Goal: Obtain resource: Download file/media

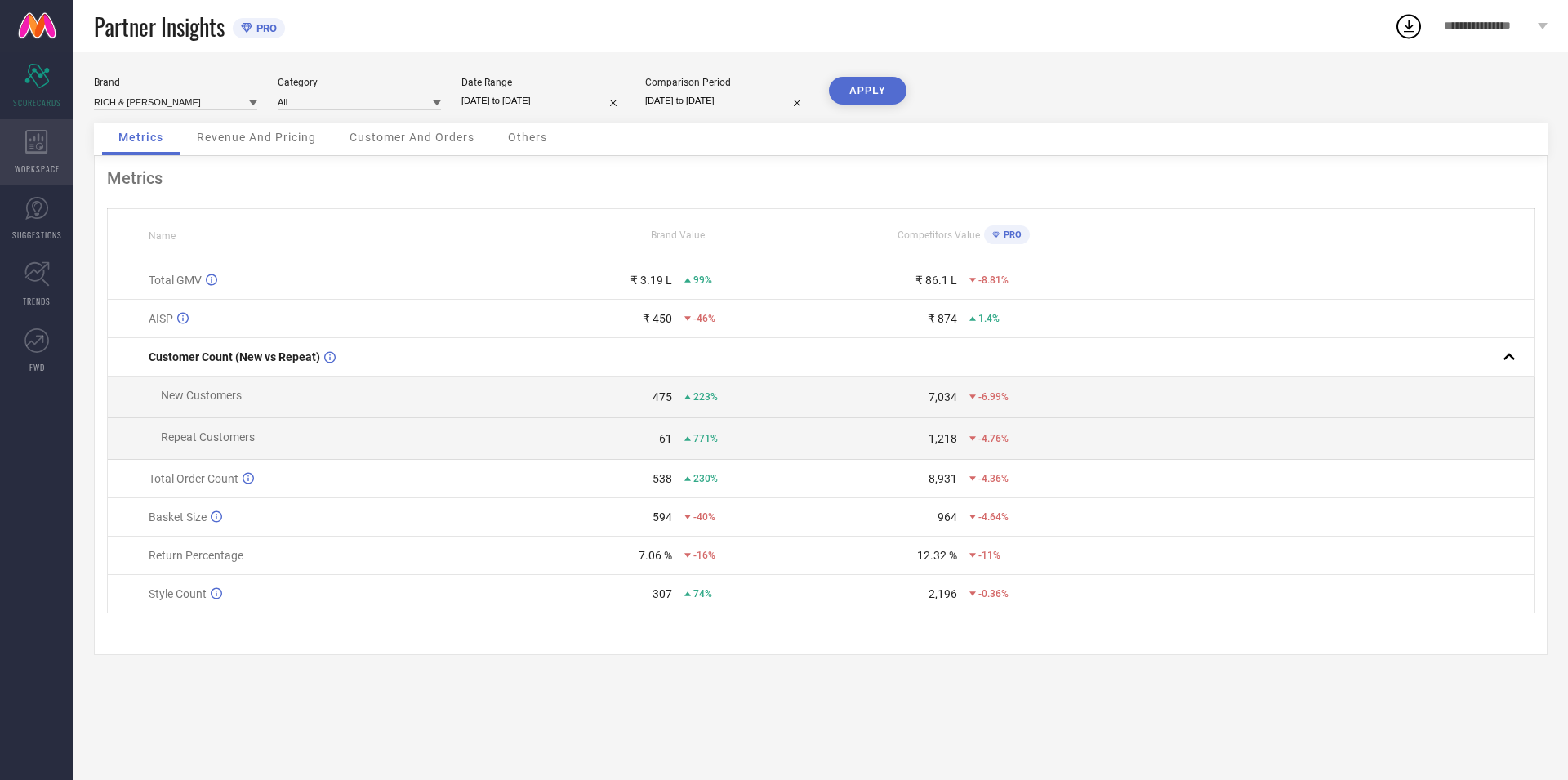
click at [42, 151] on icon at bounding box center [36, 142] width 23 height 24
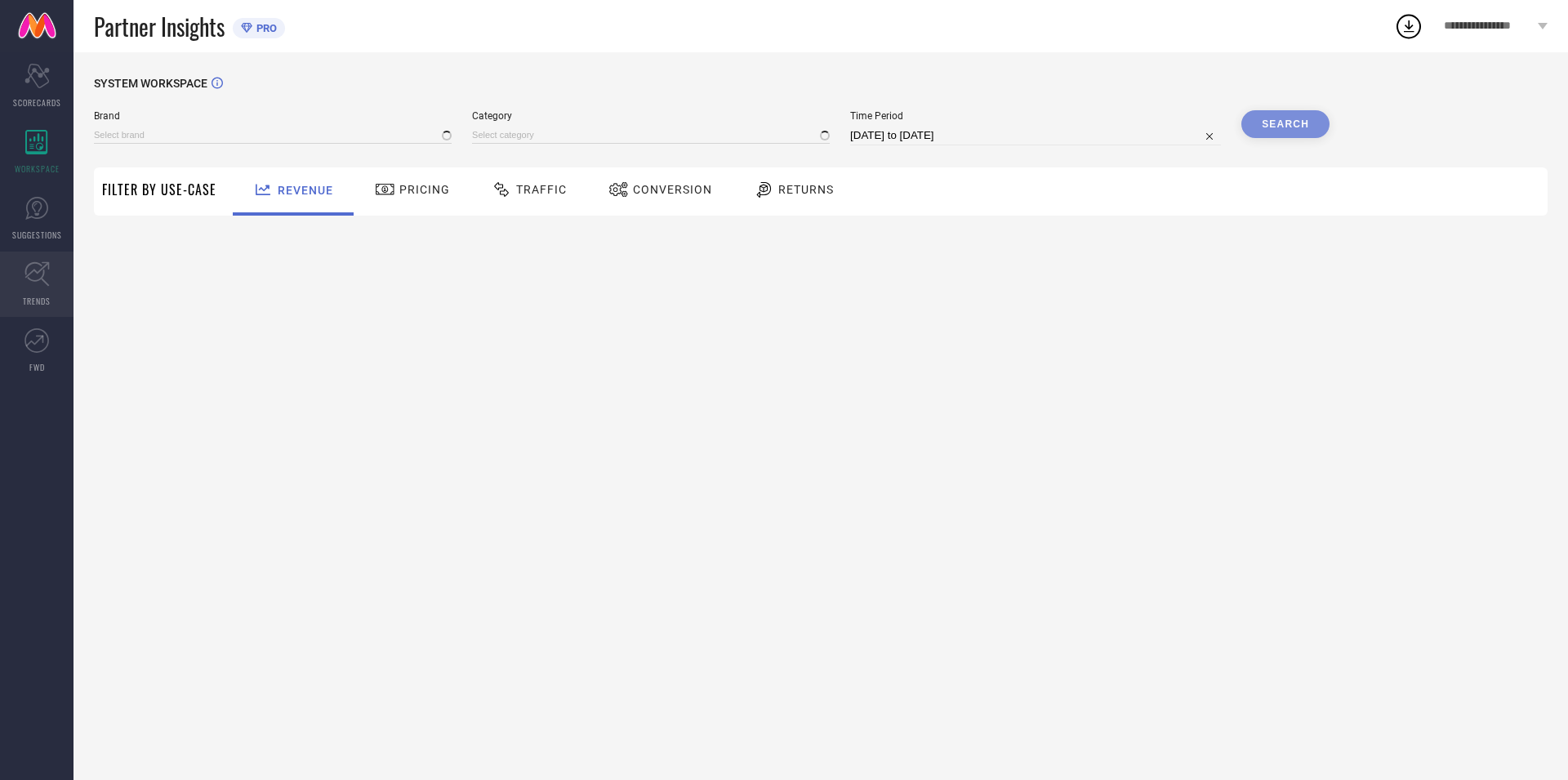
type input "RICH & [PERSON_NAME]"
type input "All"
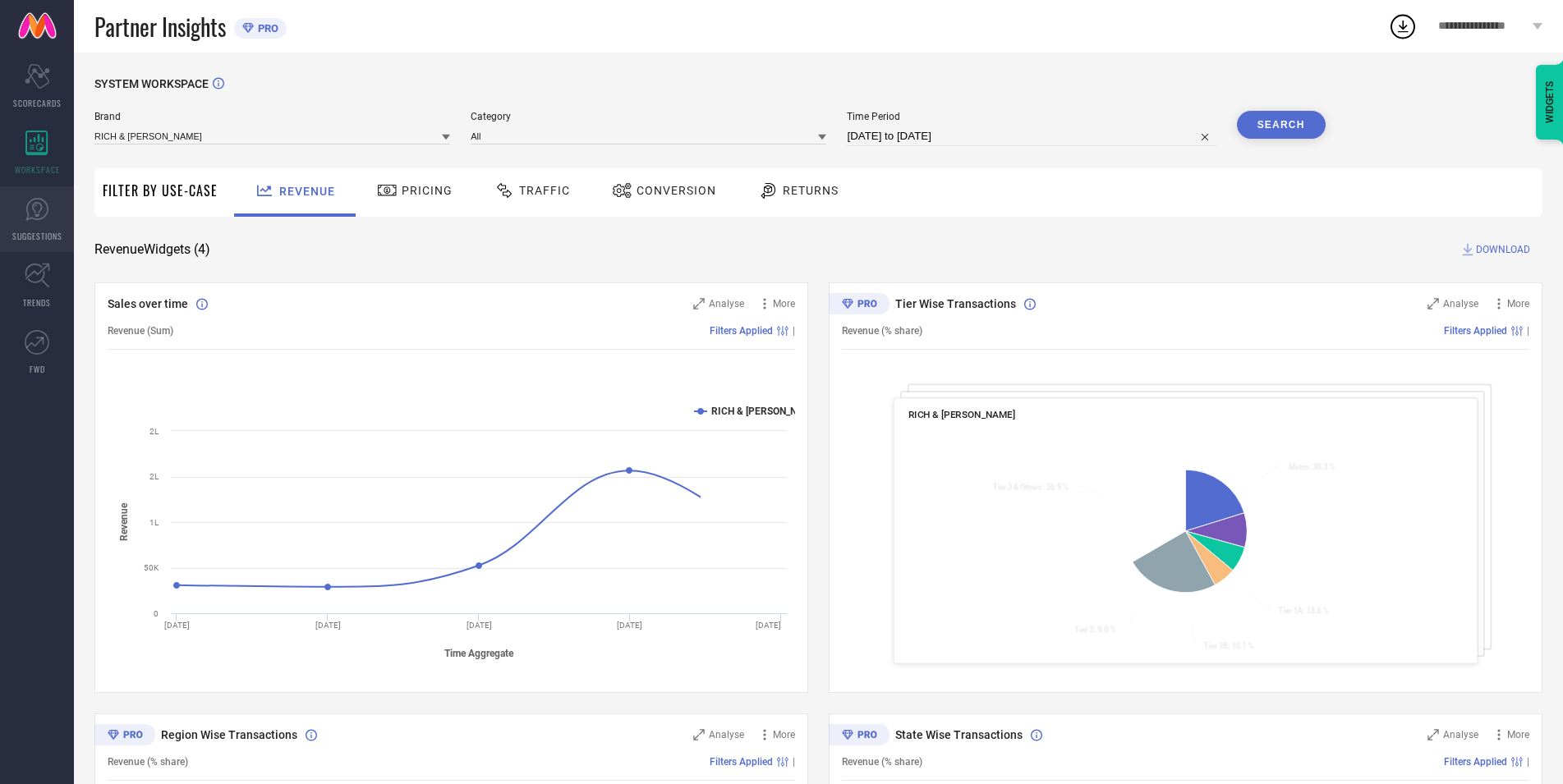
click at [45, 233] on span "SUGGESTIONS" at bounding box center [37, 236] width 50 height 12
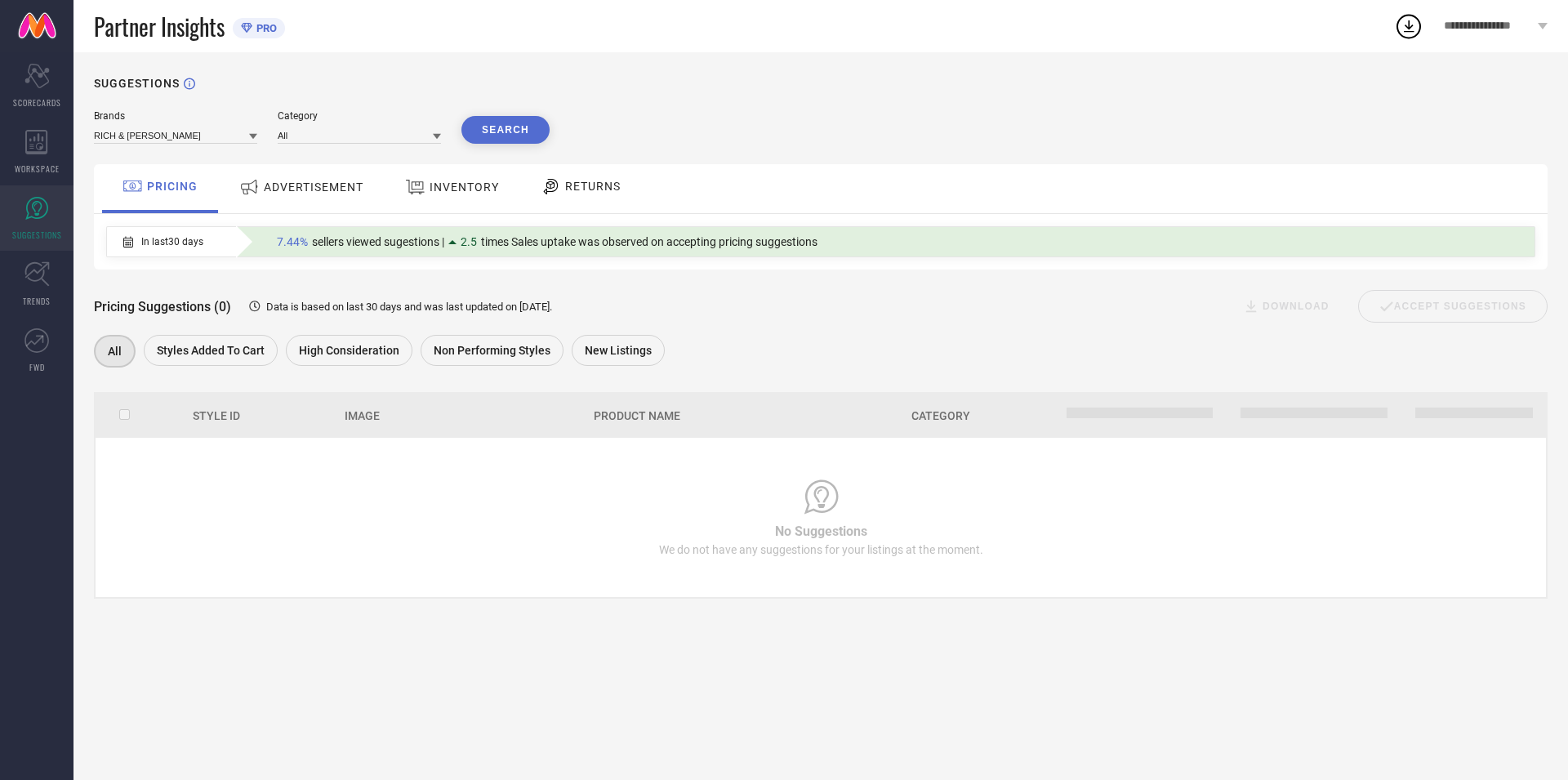
click at [417, 190] on icon at bounding box center [416, 187] width 21 height 22
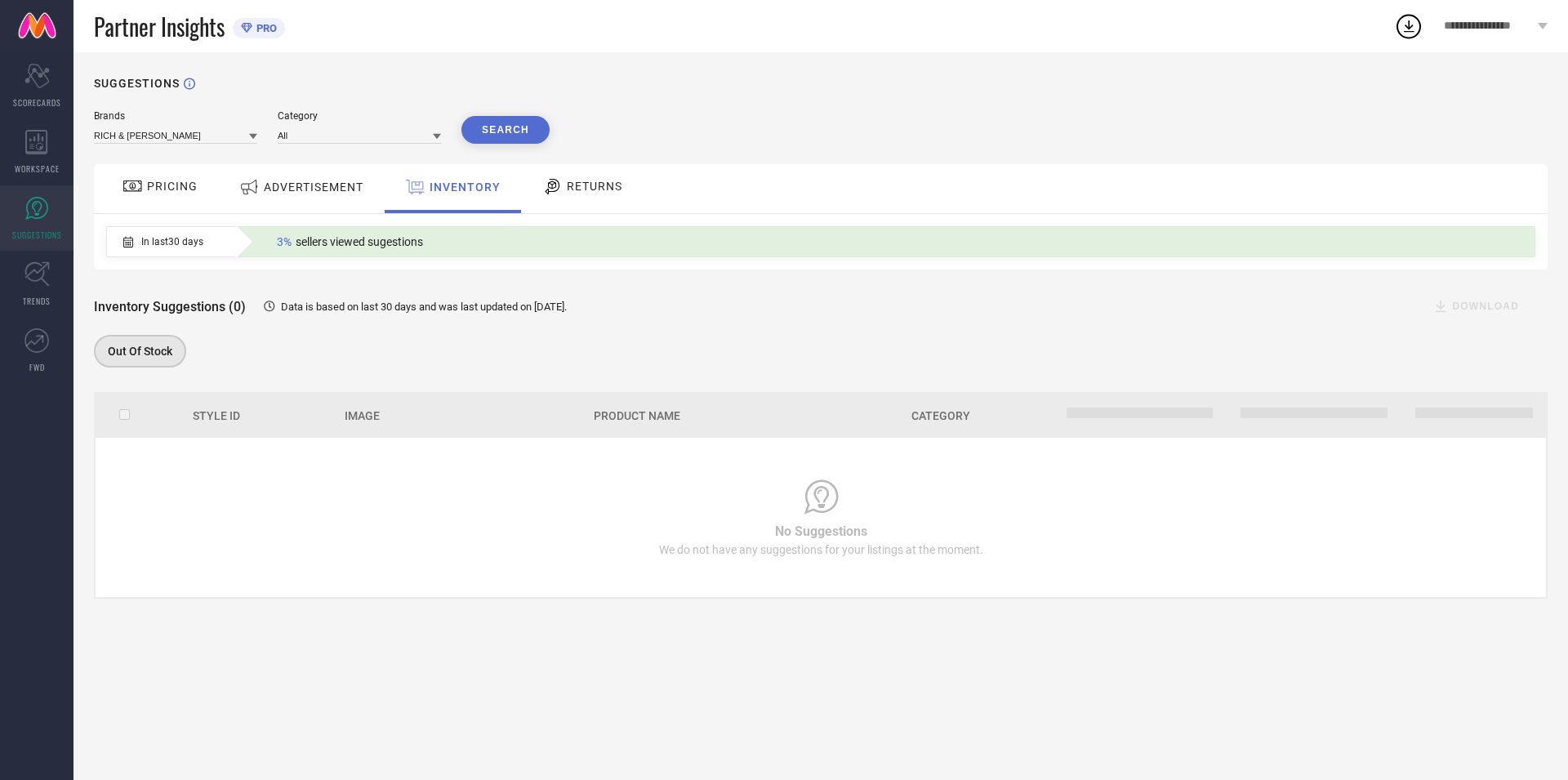
click at [583, 192] on span "RETURNS" at bounding box center [594, 186] width 55 height 13
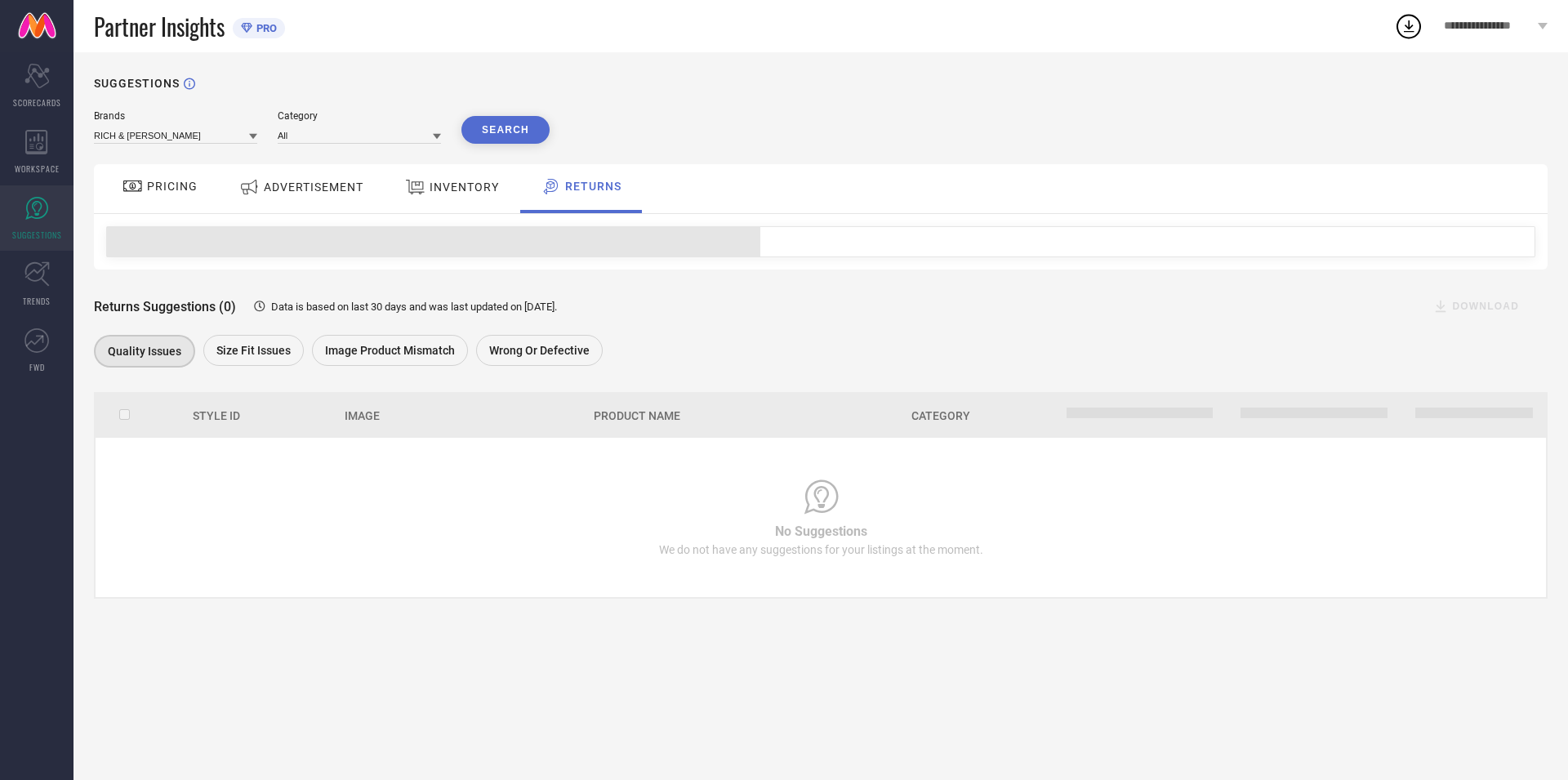
click at [338, 197] on div "ADVERTISEMENT" at bounding box center [301, 187] width 132 height 29
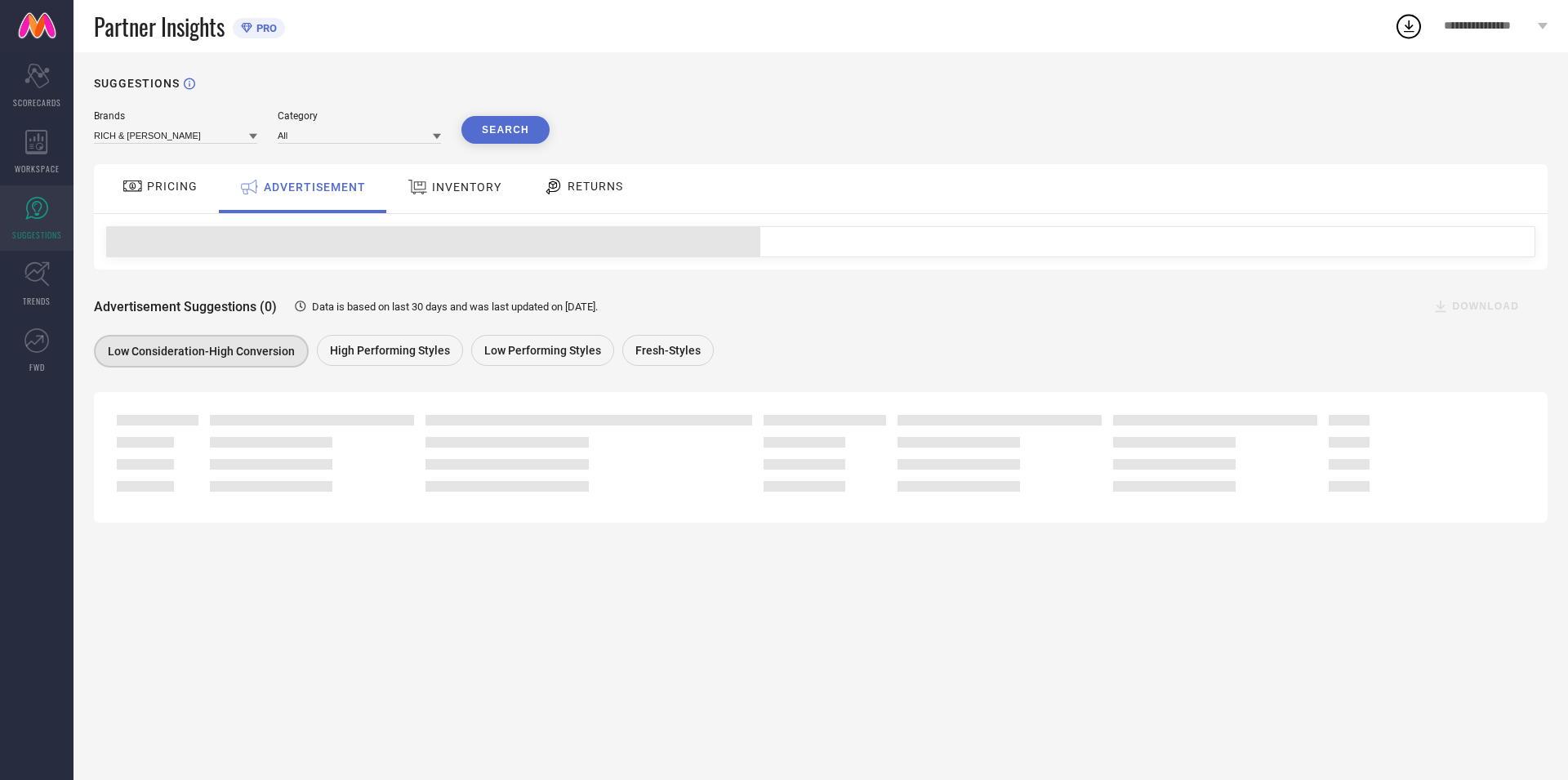
click at [147, 196] on div at bounding box center [135, 186] width 24 height 20
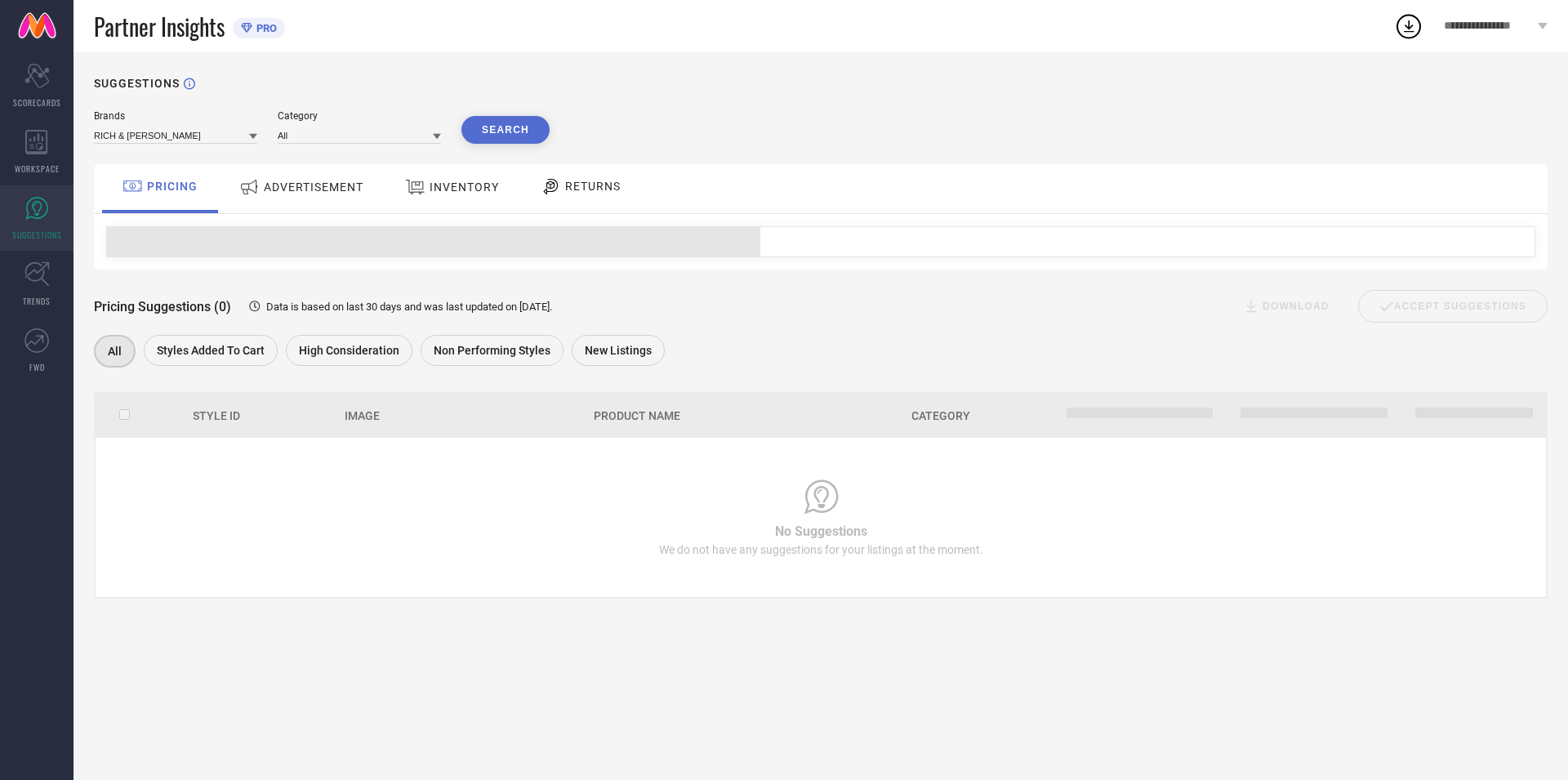
click at [359, 192] on span "ADVERTISEMENT" at bounding box center [314, 186] width 100 height 13
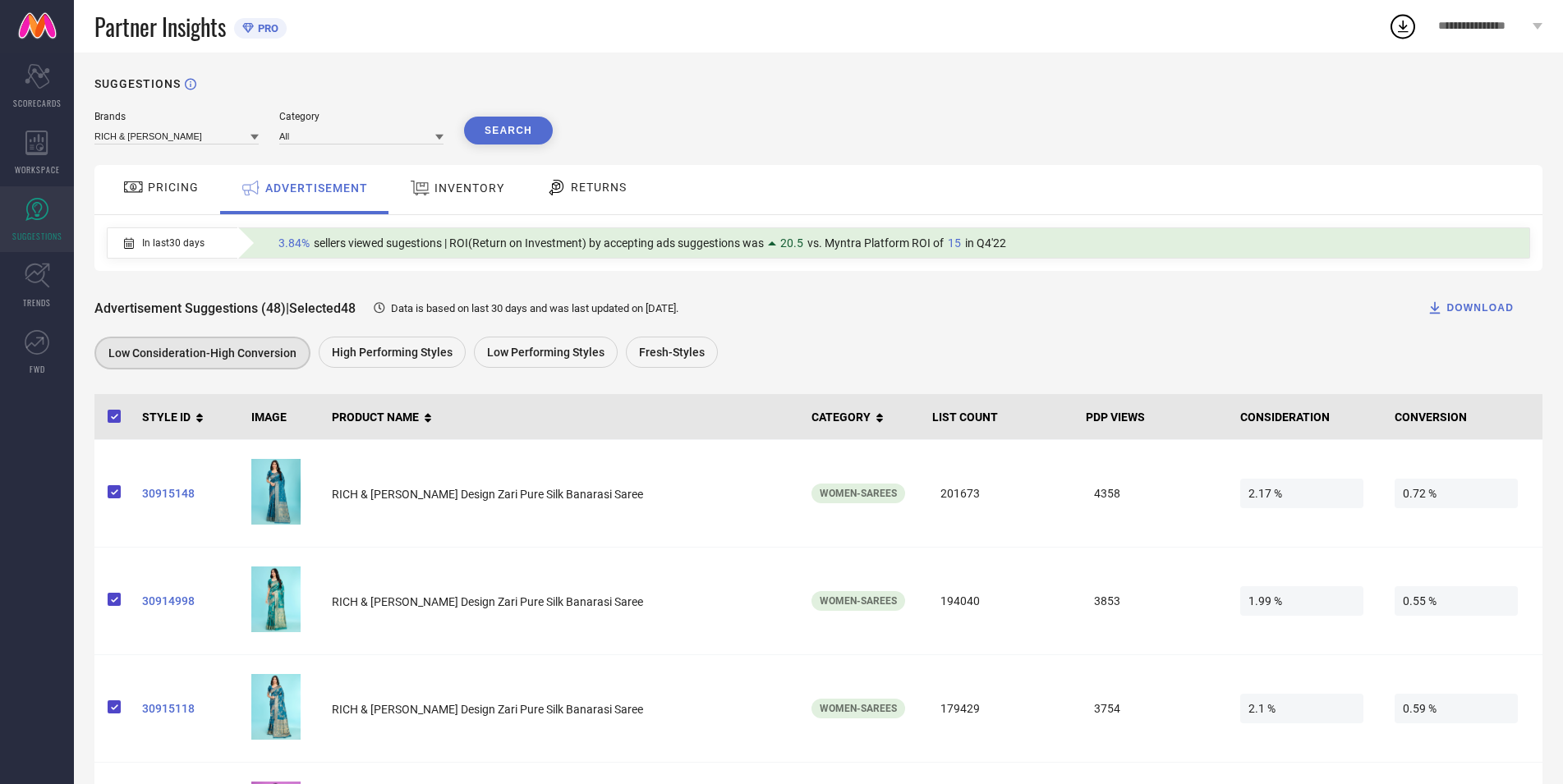
drag, startPoint x: 440, startPoint y: 193, endPoint x: 523, endPoint y: 198, distance: 83.2
click at [441, 193] on span "INVENTORY" at bounding box center [469, 187] width 69 height 13
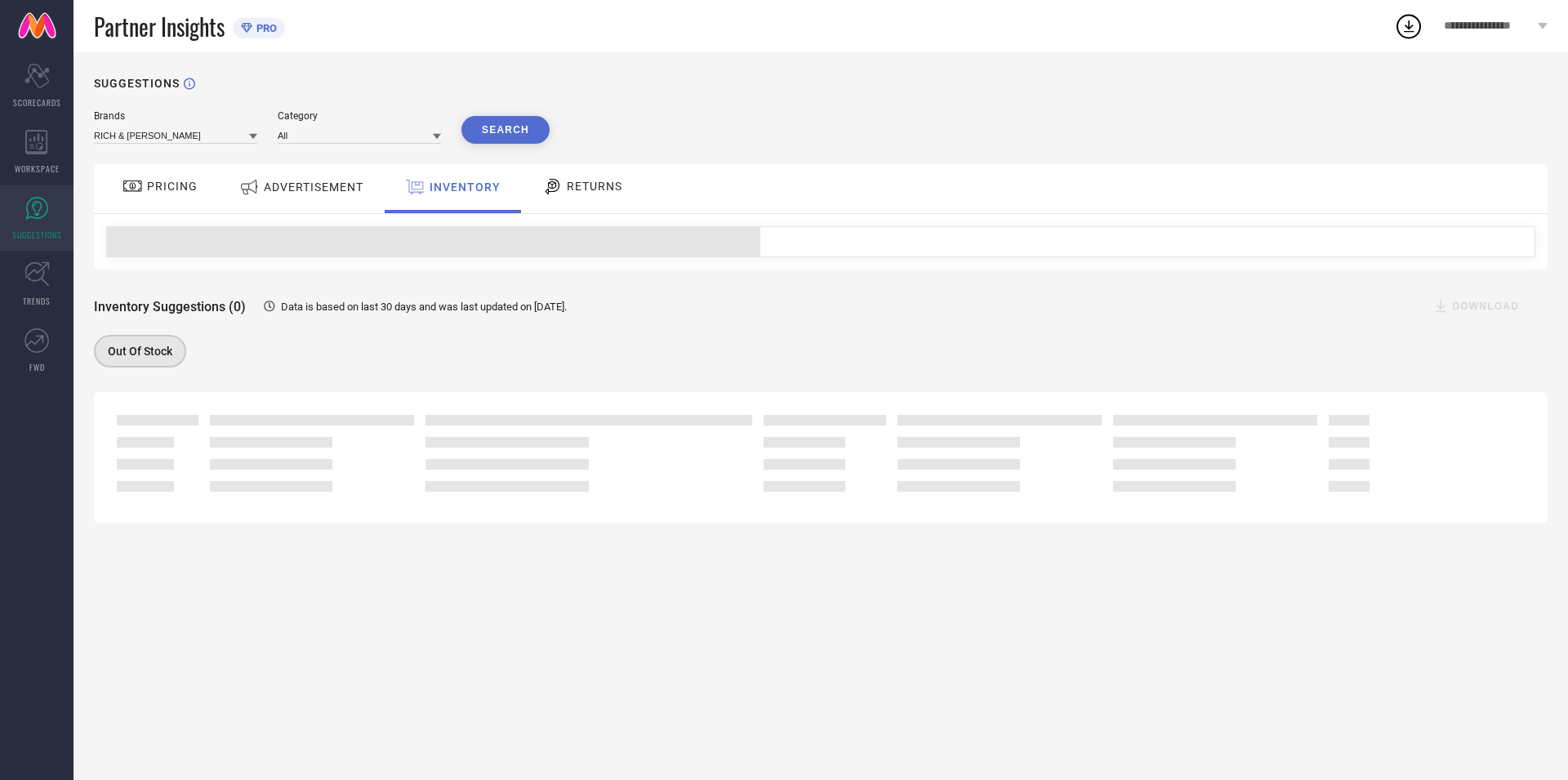
click at [591, 193] on span "RETURNS" at bounding box center [594, 186] width 55 height 13
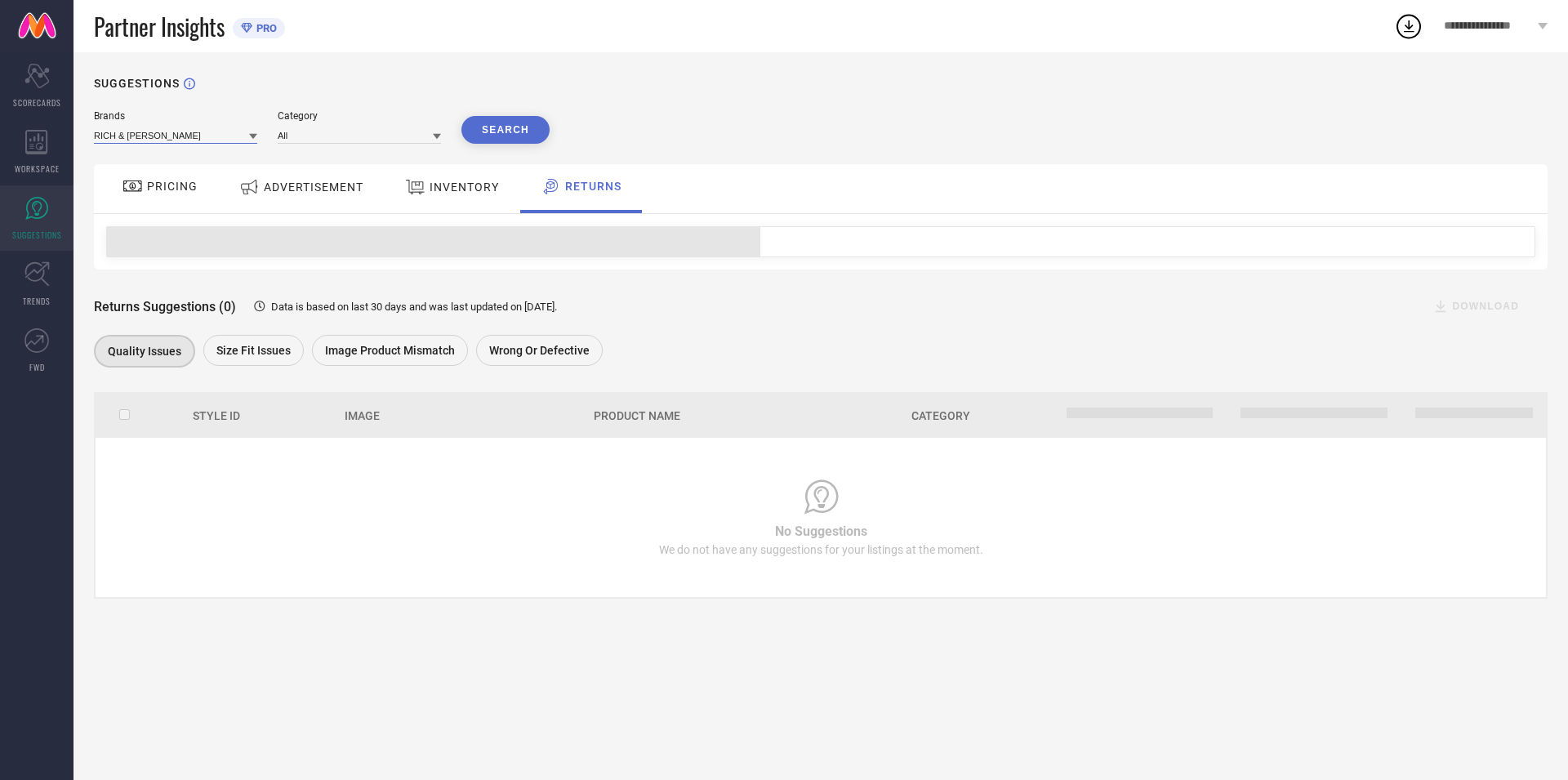
click at [176, 142] on input at bounding box center [175, 135] width 163 height 17
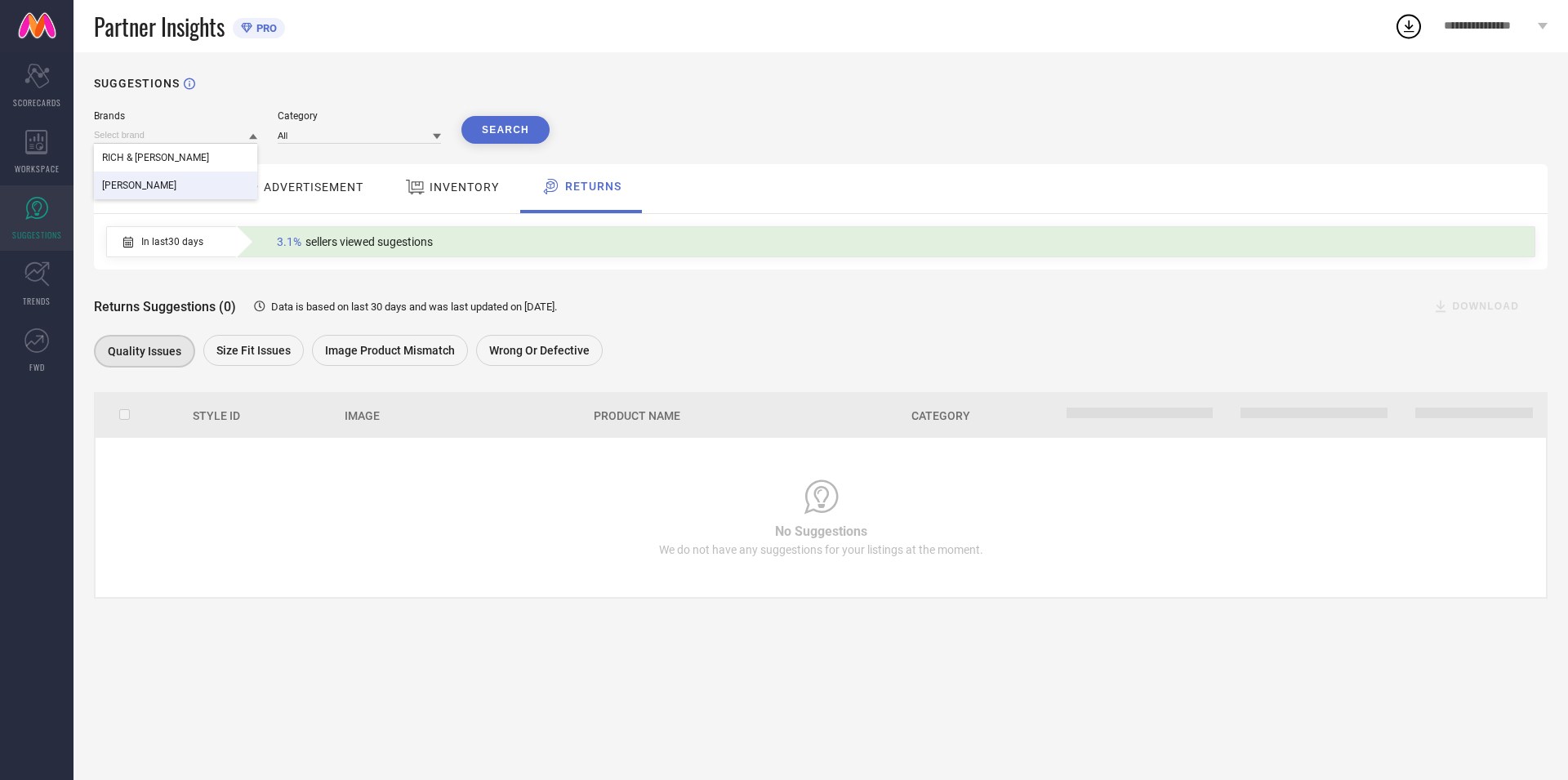
click at [155, 204] on div "PRICING" at bounding box center [160, 188] width 116 height 49
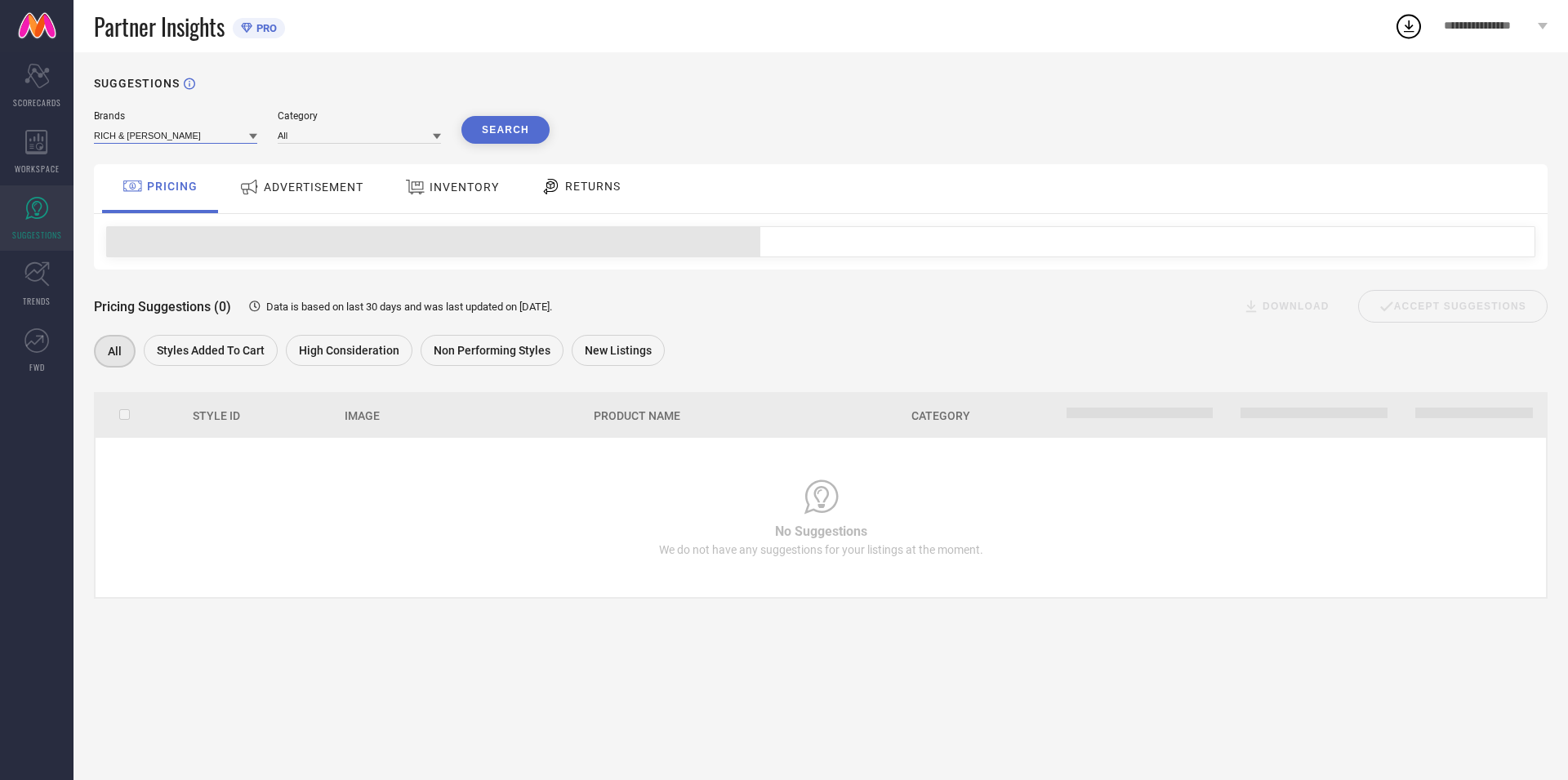
click at [141, 135] on input at bounding box center [175, 135] width 163 height 17
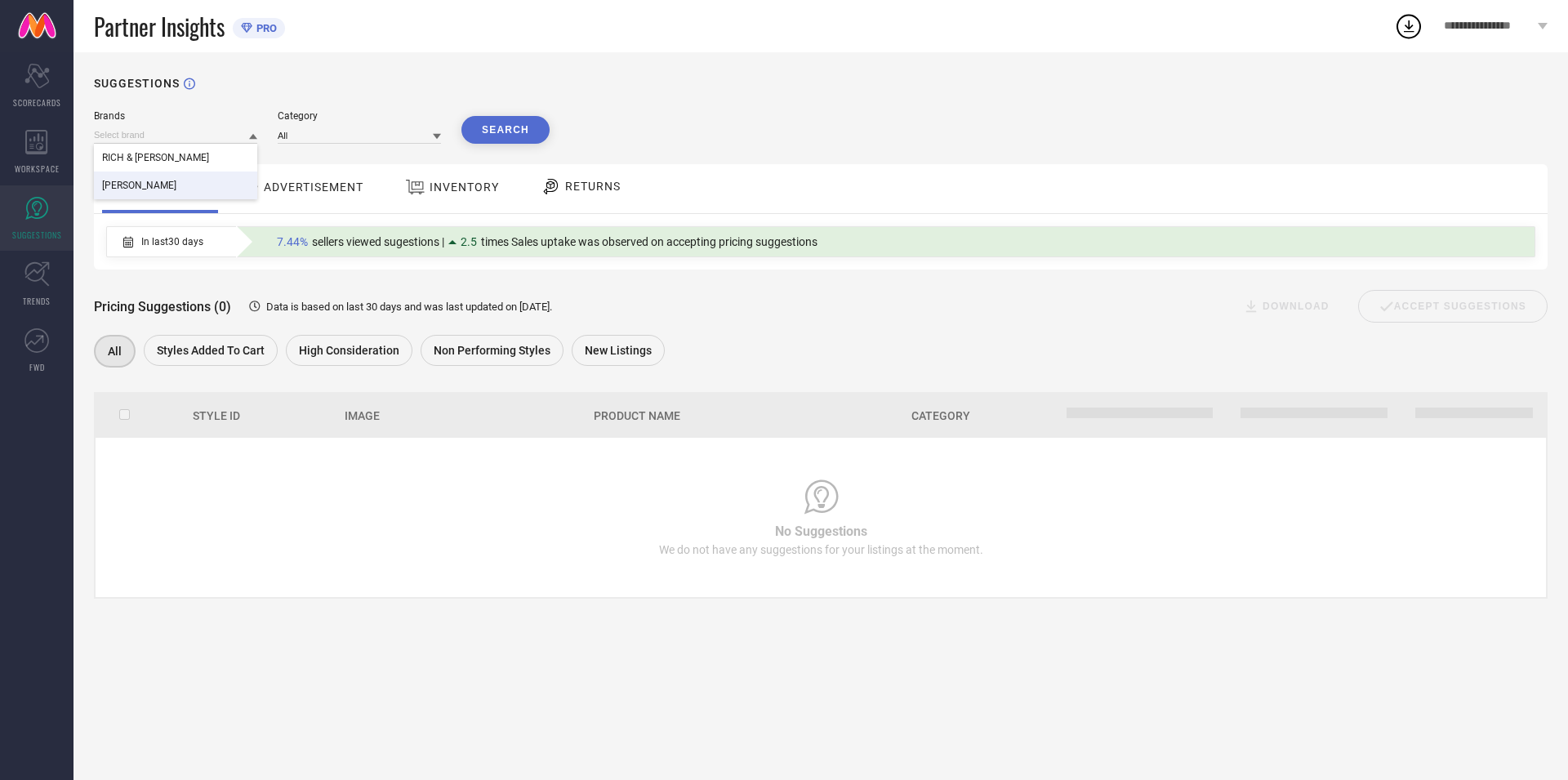
click at [162, 182] on div "VM TEJANI" at bounding box center [175, 186] width 163 height 28
click at [365, 135] on input at bounding box center [359, 135] width 163 height 17
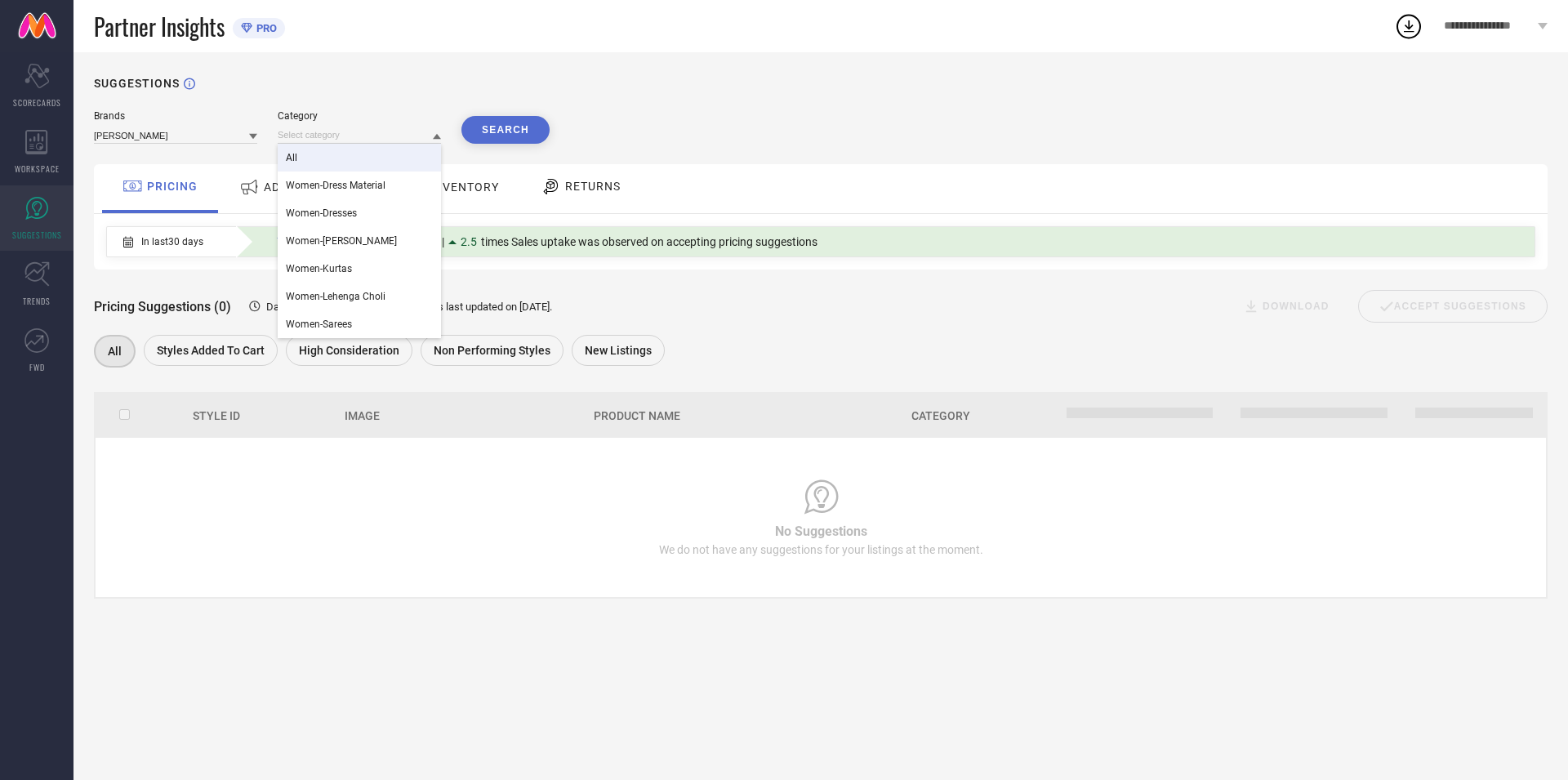
click at [347, 169] on div "All" at bounding box center [359, 158] width 163 height 28
click at [472, 141] on button "Search" at bounding box center [505, 129] width 88 height 28
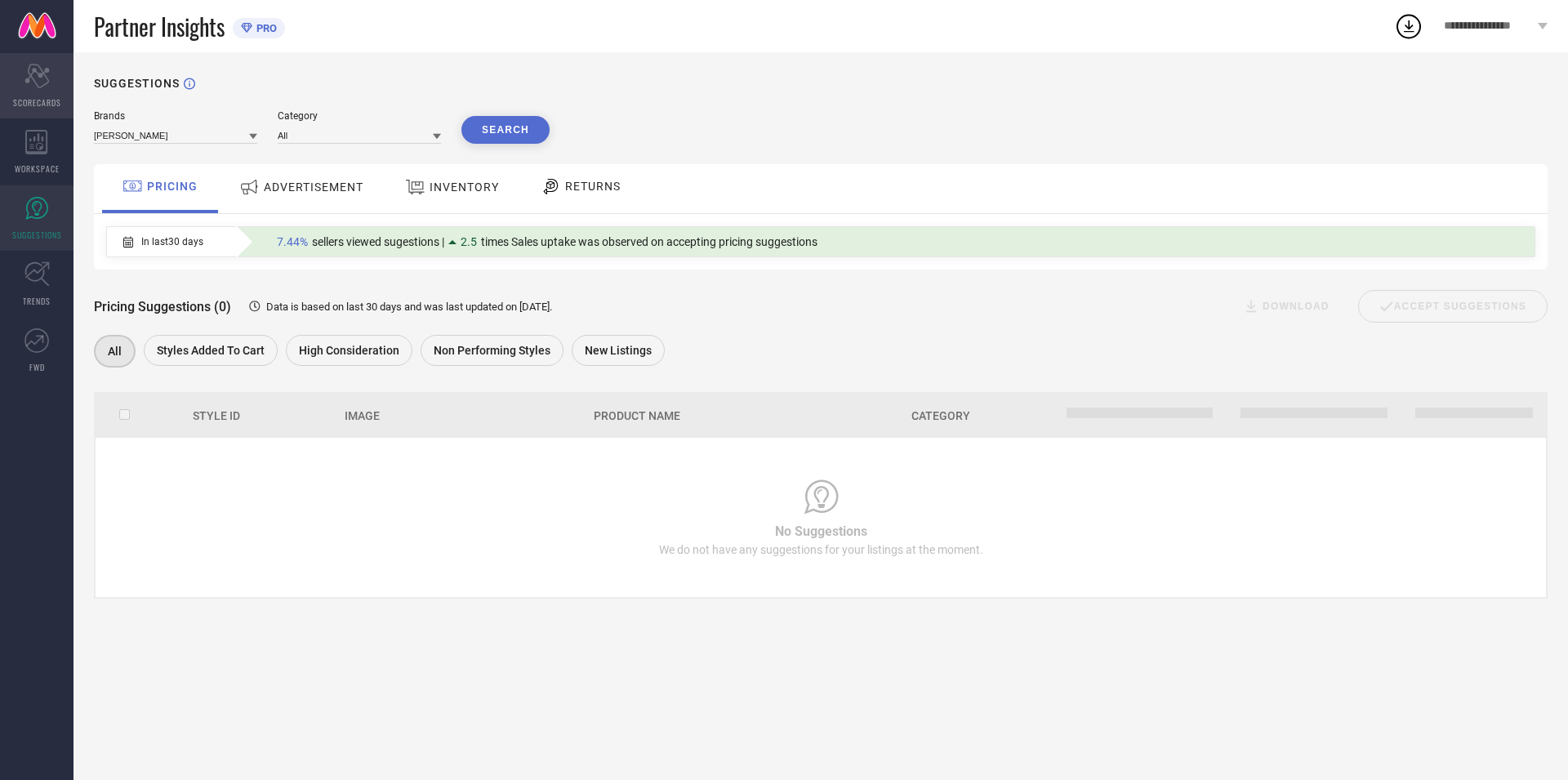
click at [36, 73] on icon "Scorecard" at bounding box center [36, 76] width 25 height 24
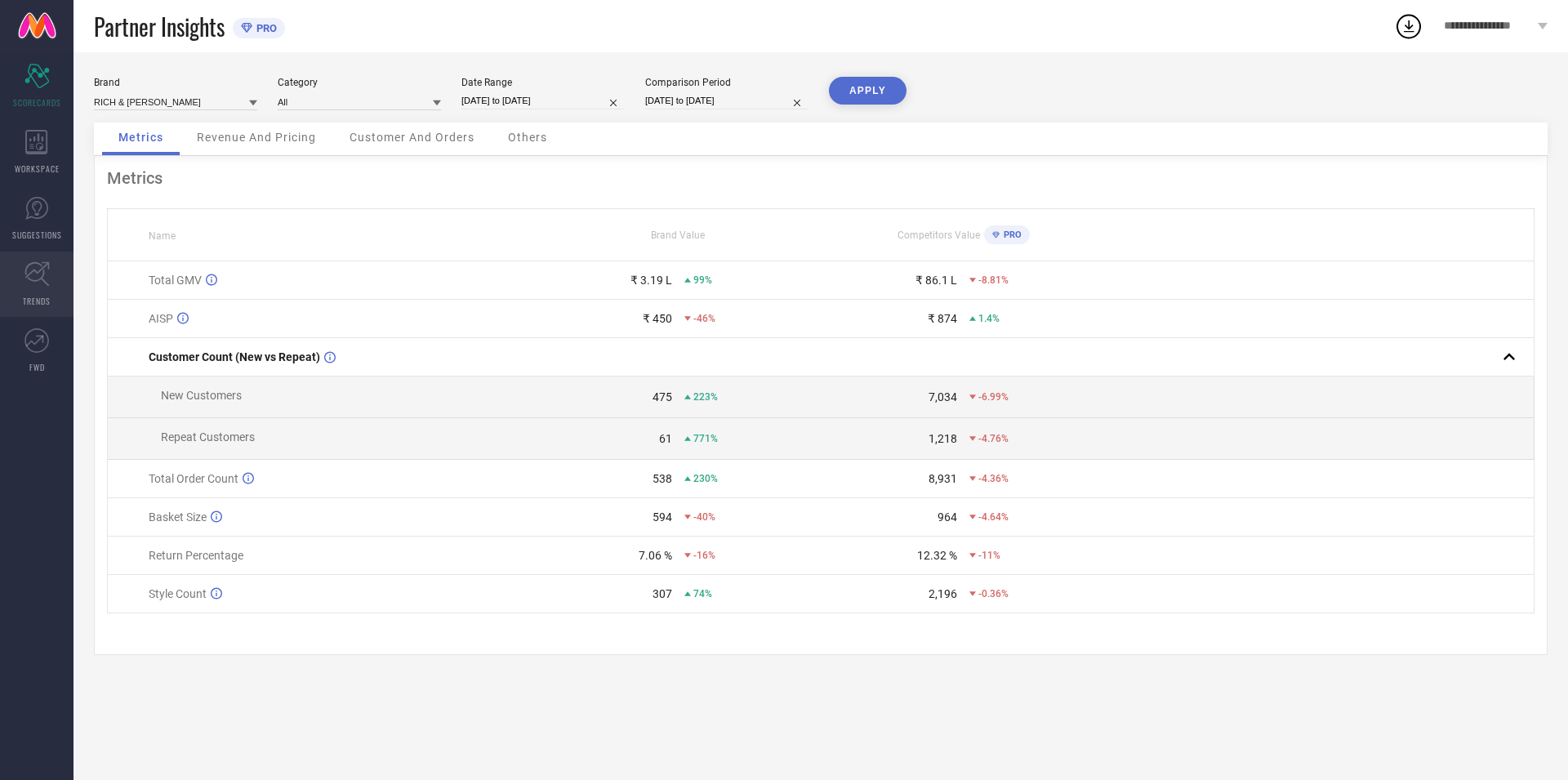
click at [39, 289] on link "TRENDS" at bounding box center [36, 285] width 73 height 66
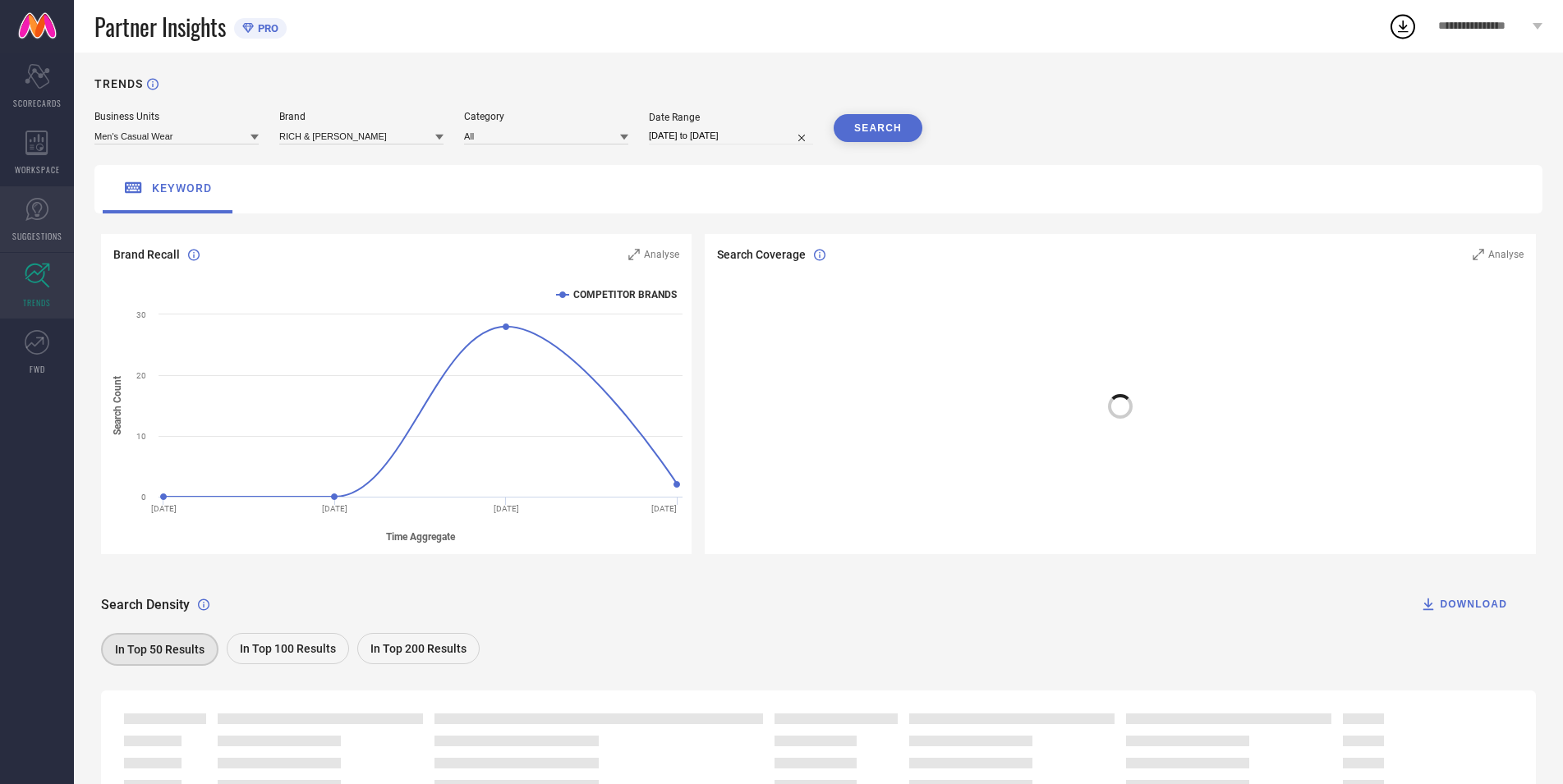
click at [39, 252] on link "SUGGESTIONS" at bounding box center [36, 219] width 74 height 66
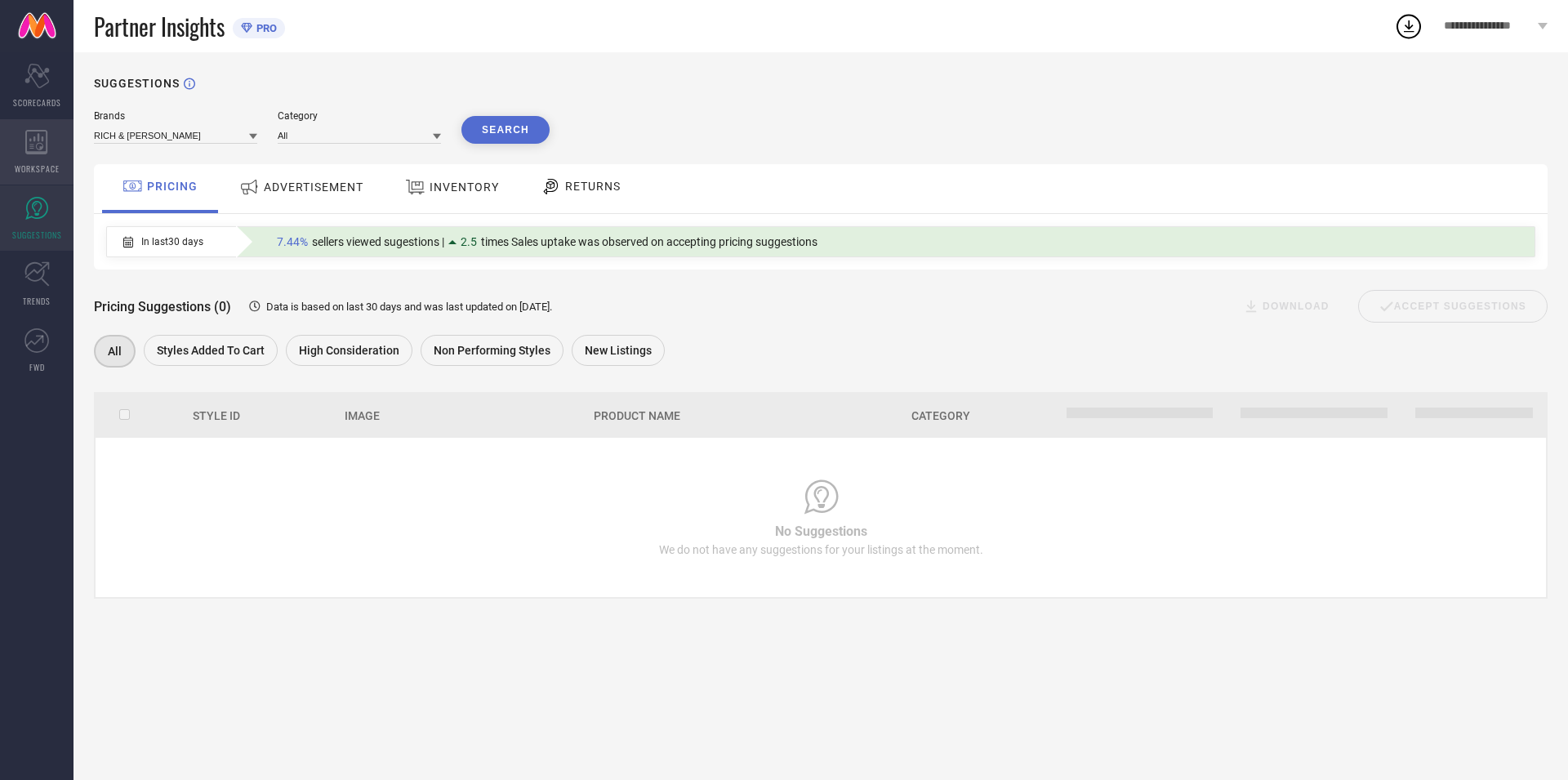
click at [33, 169] on span "WORKSPACE" at bounding box center [37, 168] width 45 height 12
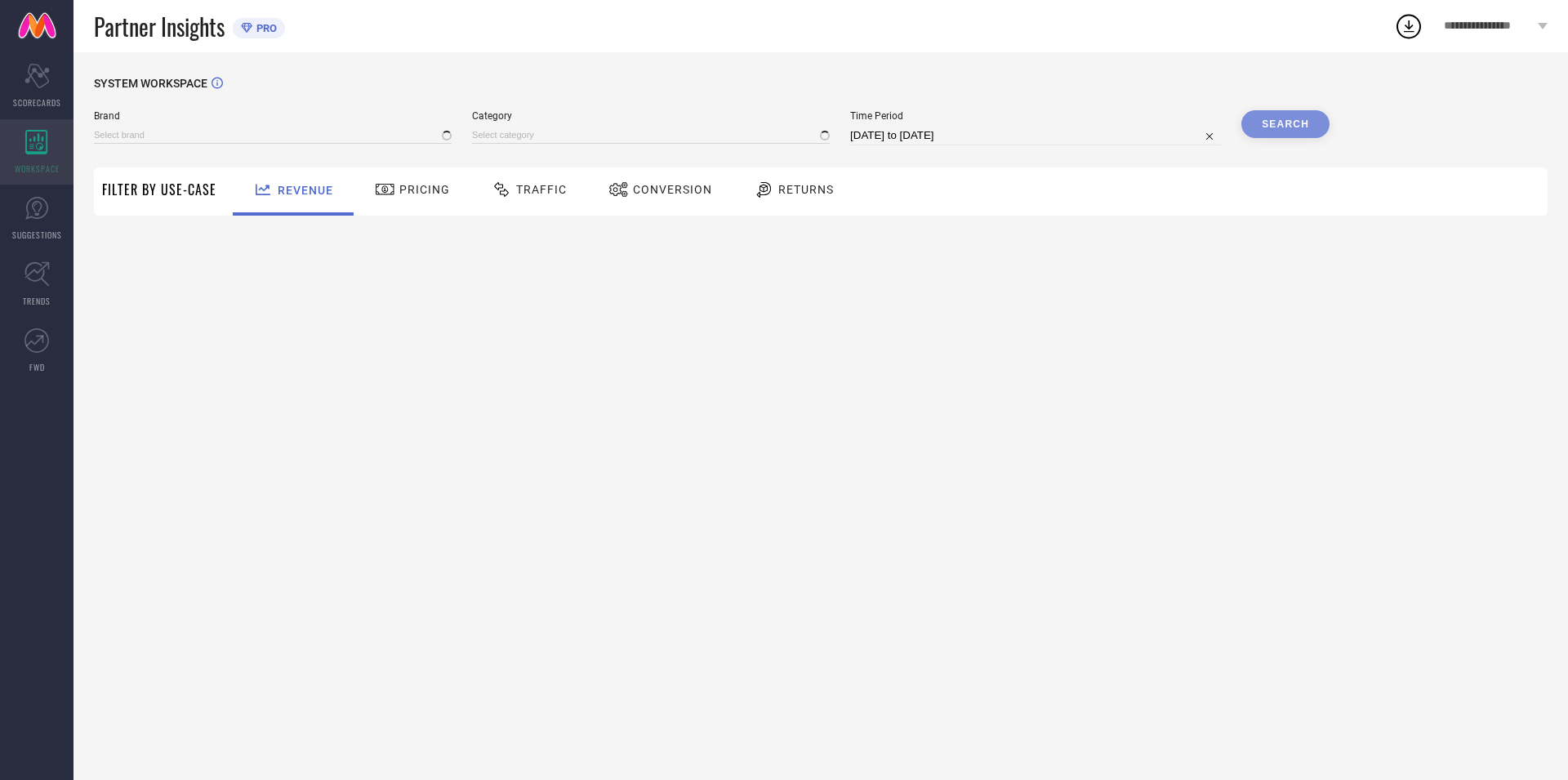
type input "RICH & [PERSON_NAME]"
type input "All"
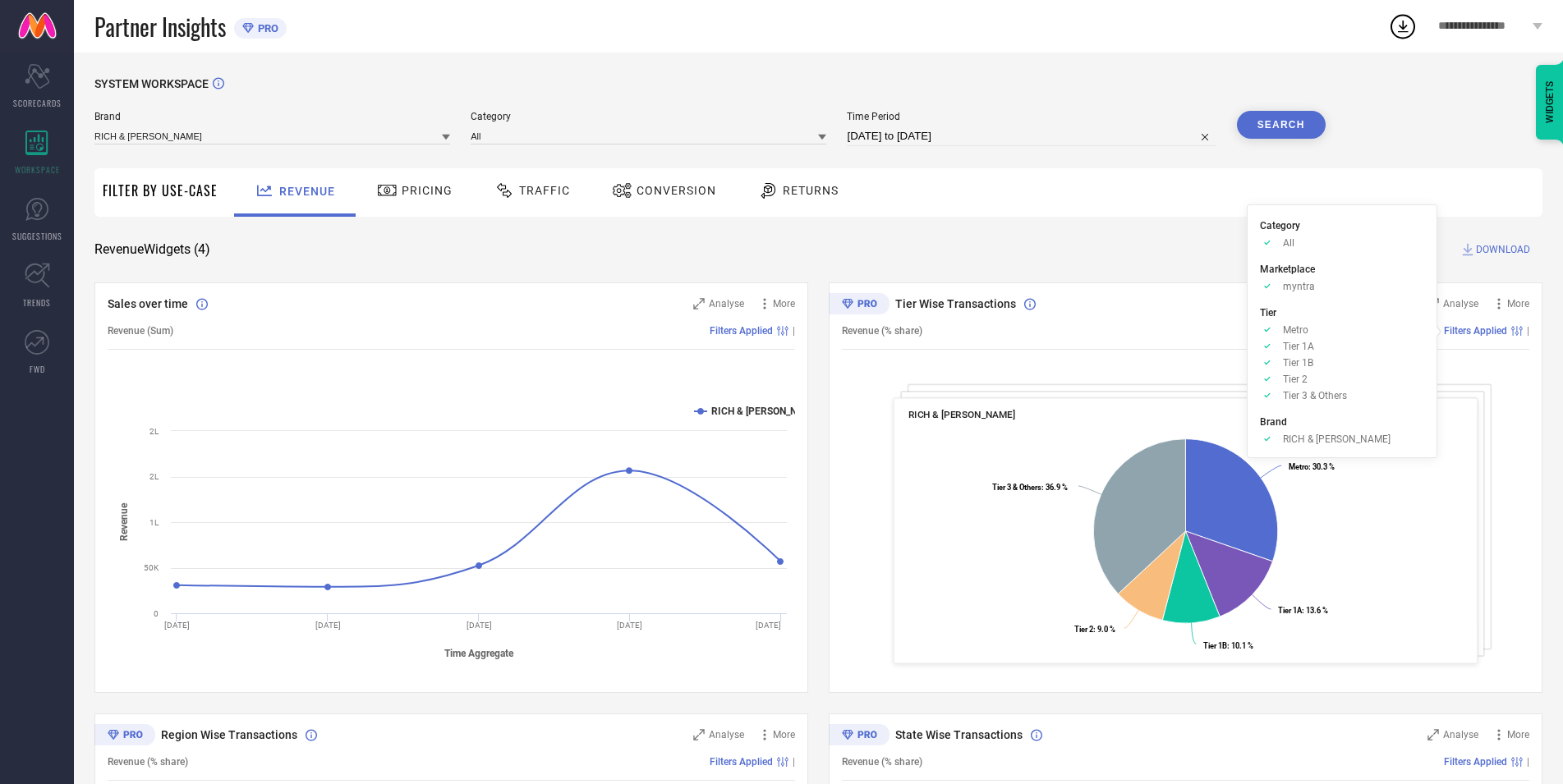
click at [1488, 333] on span "Filters Applied" at bounding box center [1475, 330] width 63 height 11
click at [1327, 445] on div "Category Approve /Deselected All Marketplace Approve /Deselected myntra Tier Ap…" at bounding box center [1343, 331] width 191 height 254
click at [1501, 247] on span "DOWNLOAD" at bounding box center [1503, 249] width 55 height 16
click at [914, 133] on input "[DATE] to [DATE]" at bounding box center [1030, 136] width 369 height 20
select select "6"
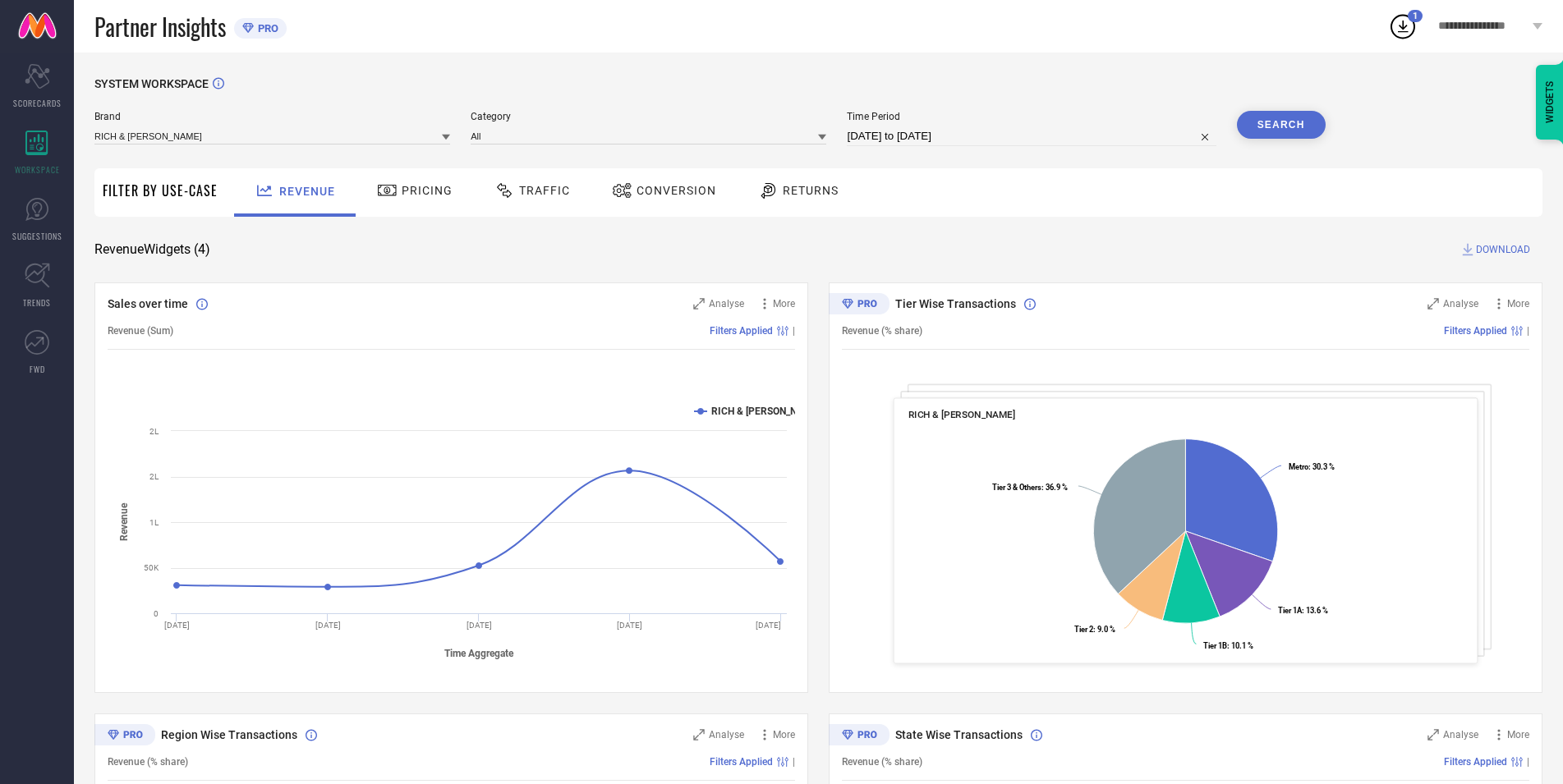
select select "2025"
select select "7"
select select "2025"
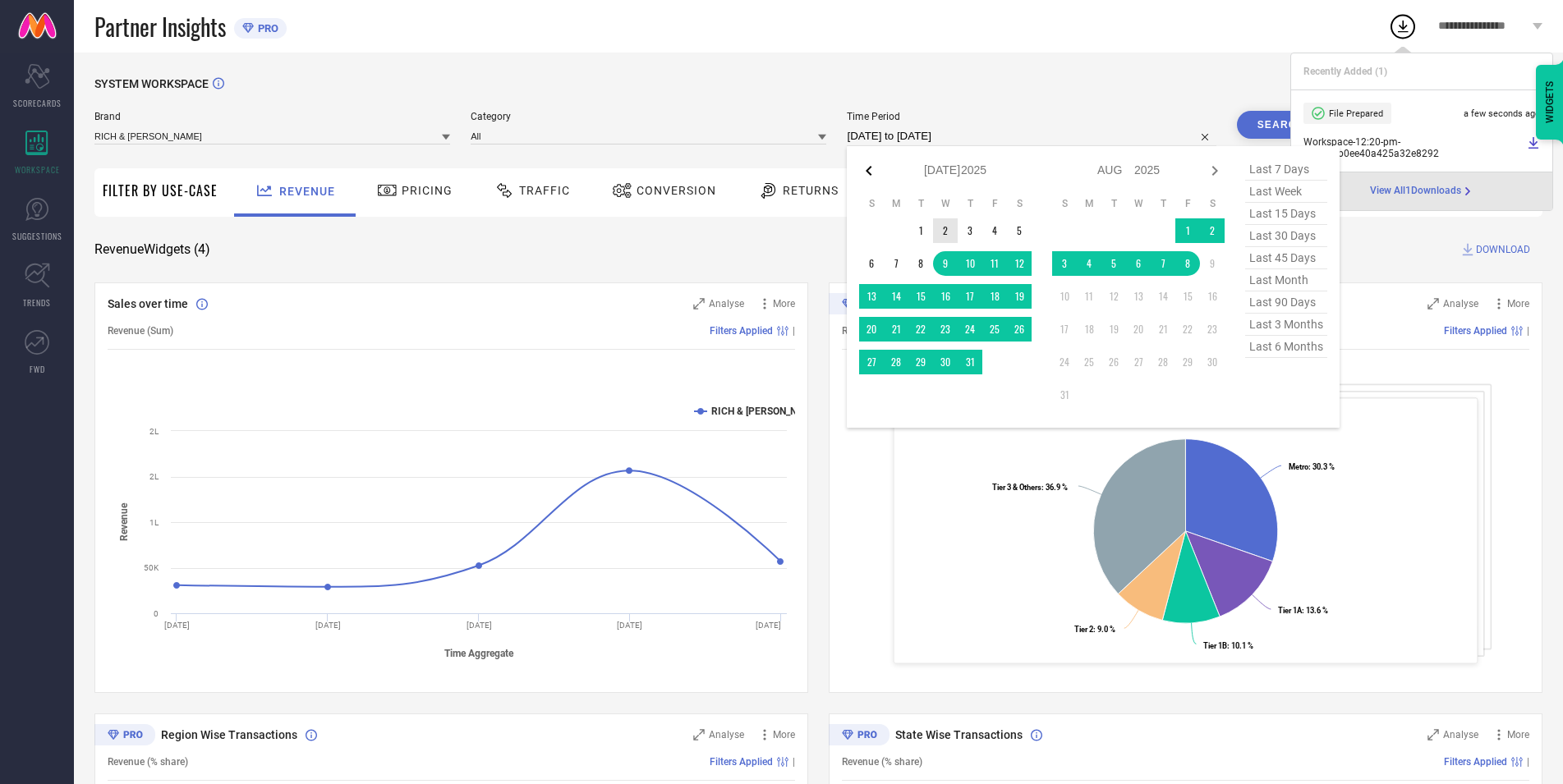
click at [876, 174] on icon at bounding box center [869, 171] width 20 height 20
select select "5"
select select "2025"
select select "6"
select select "2025"
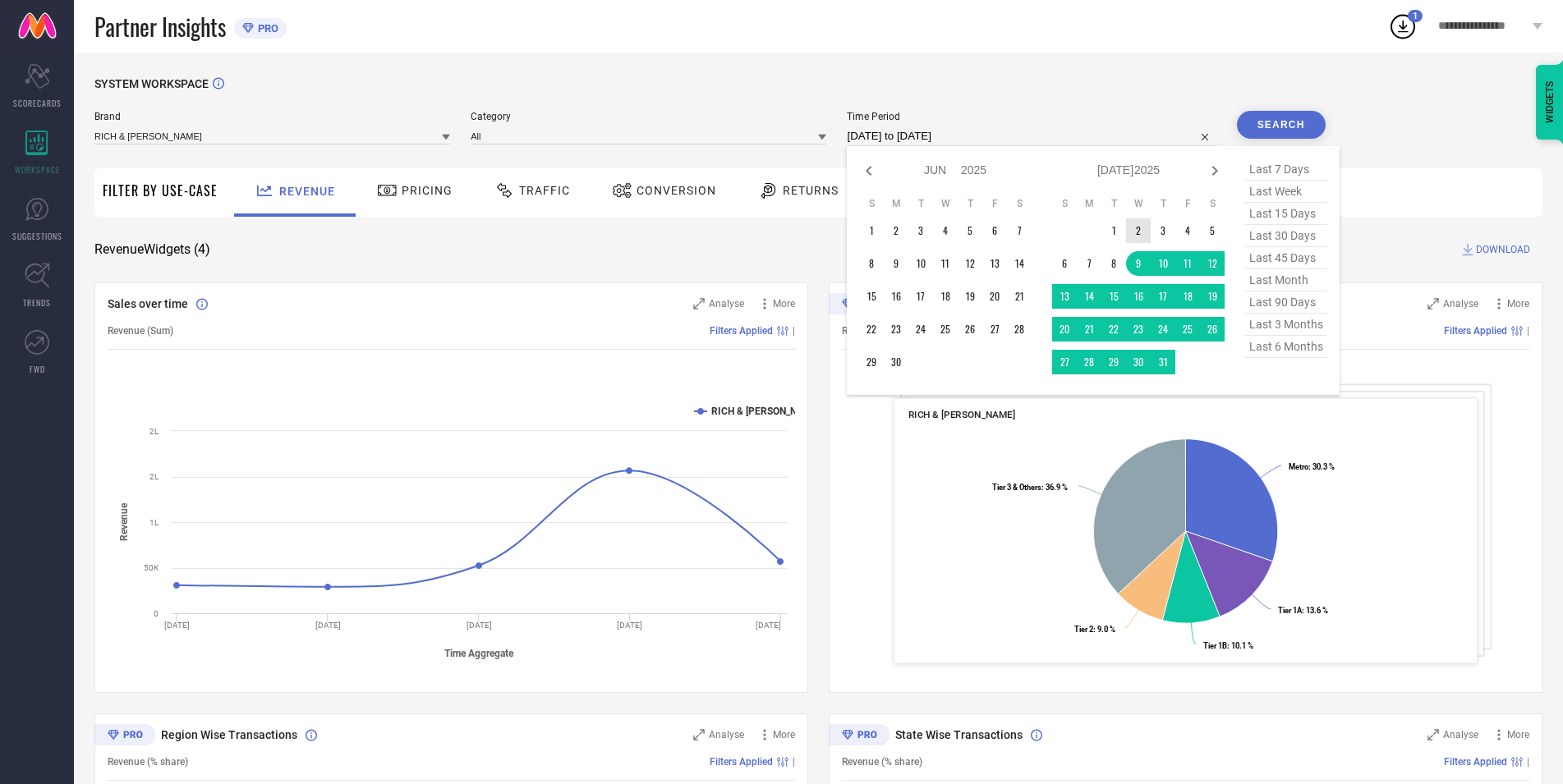
click at [876, 174] on icon at bounding box center [869, 171] width 20 height 20
select select "3"
select select "2025"
select select "4"
select select "2025"
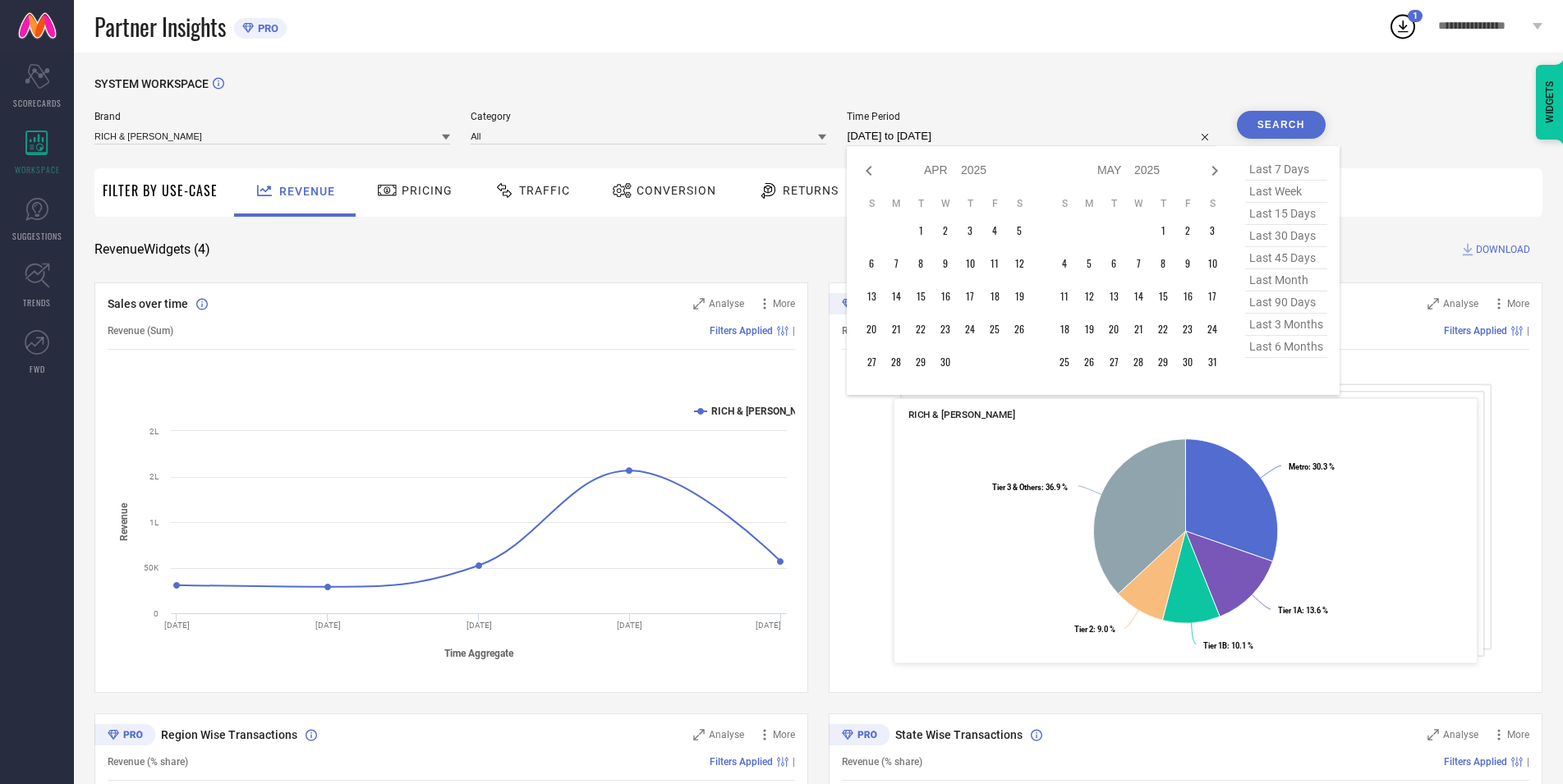
click at [876, 174] on icon at bounding box center [869, 171] width 20 height 20
select select "2"
select select "2025"
select select "3"
select select "2025"
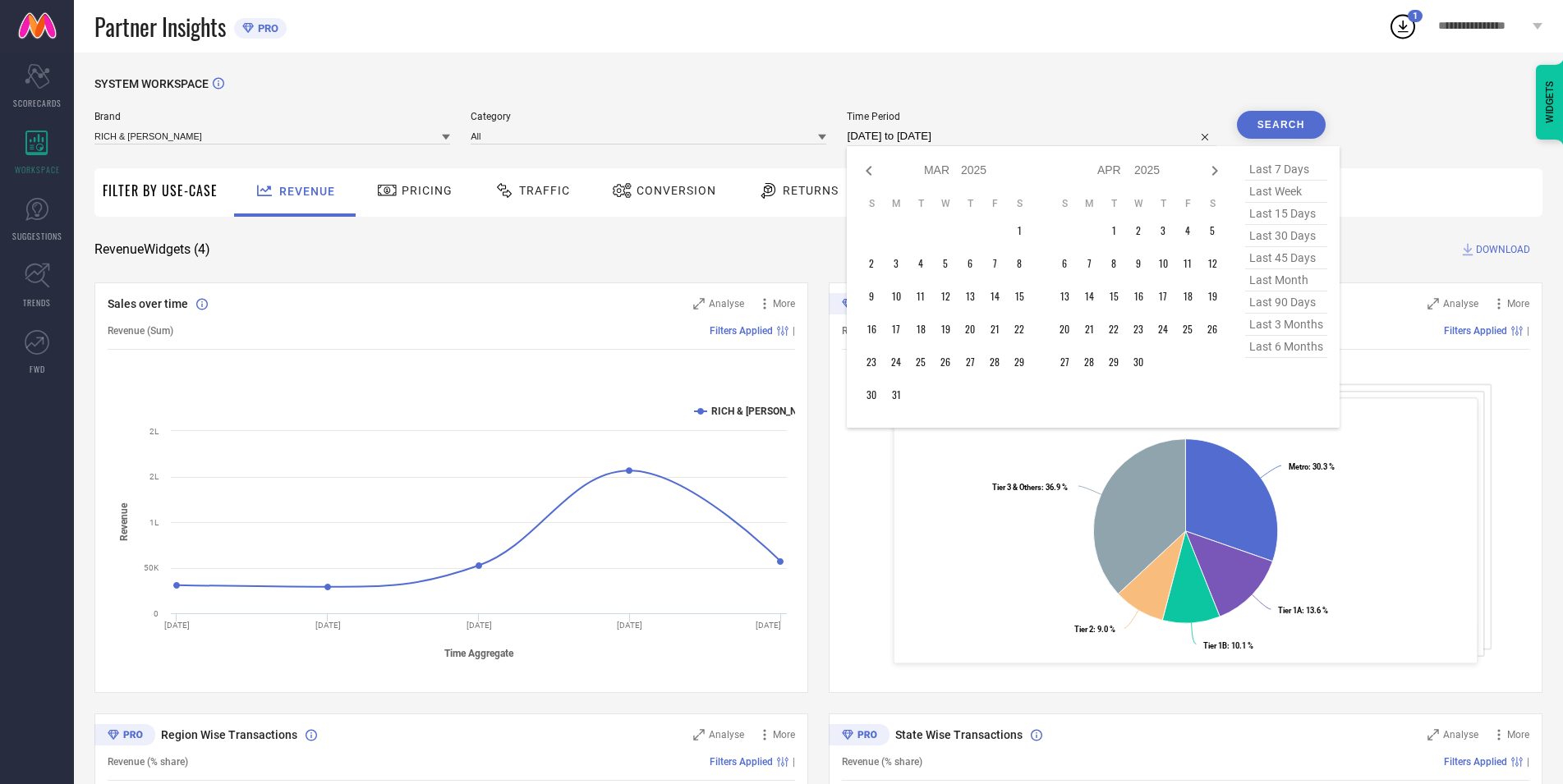
click at [876, 174] on icon at bounding box center [869, 171] width 20 height 20
select select "1"
select select "2025"
select select "2"
select select "2025"
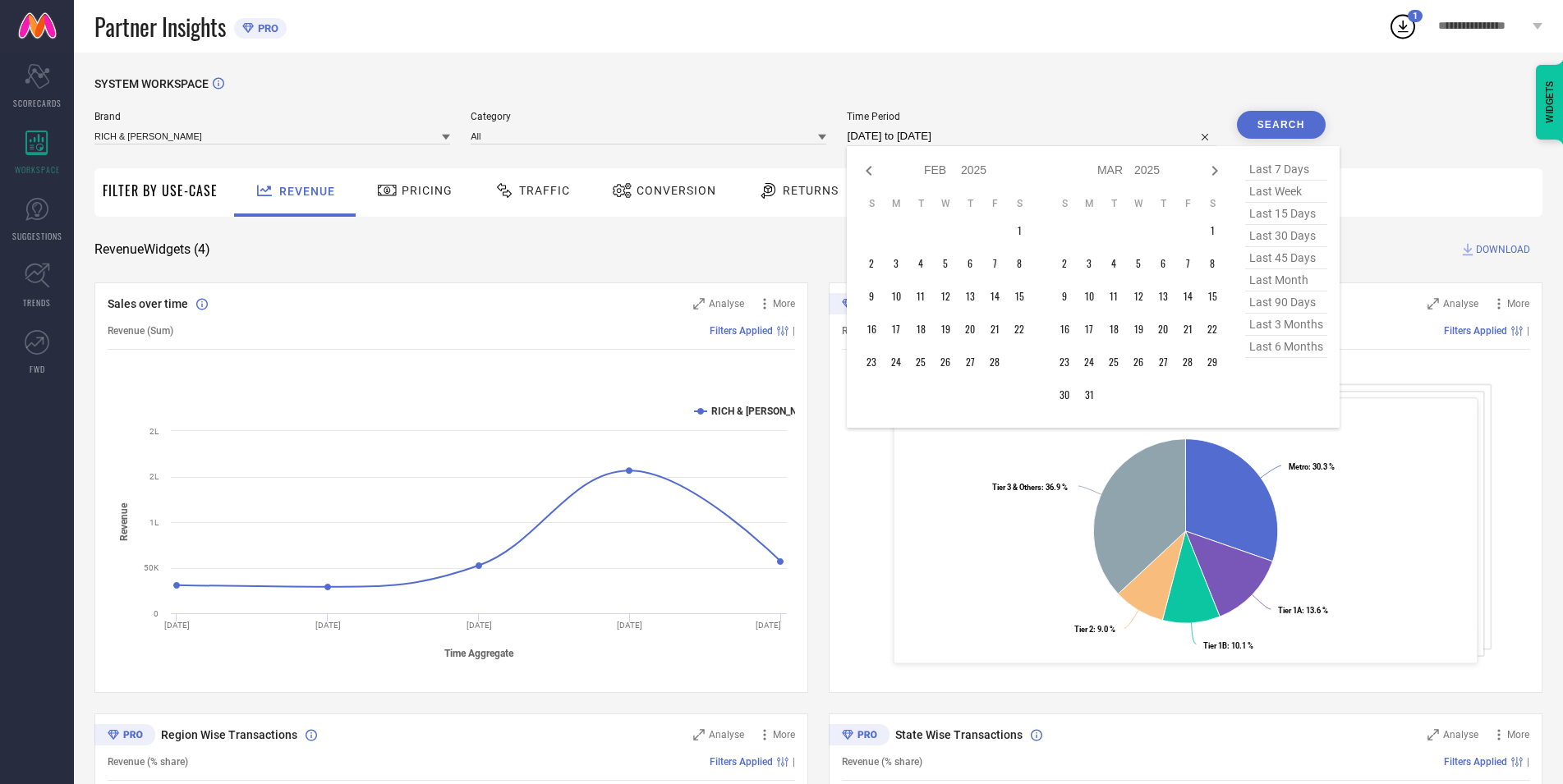
click at [876, 174] on icon at bounding box center [869, 171] width 20 height 20
select select "2025"
select select "1"
select select "2025"
click at [876, 174] on icon at bounding box center [869, 171] width 20 height 20
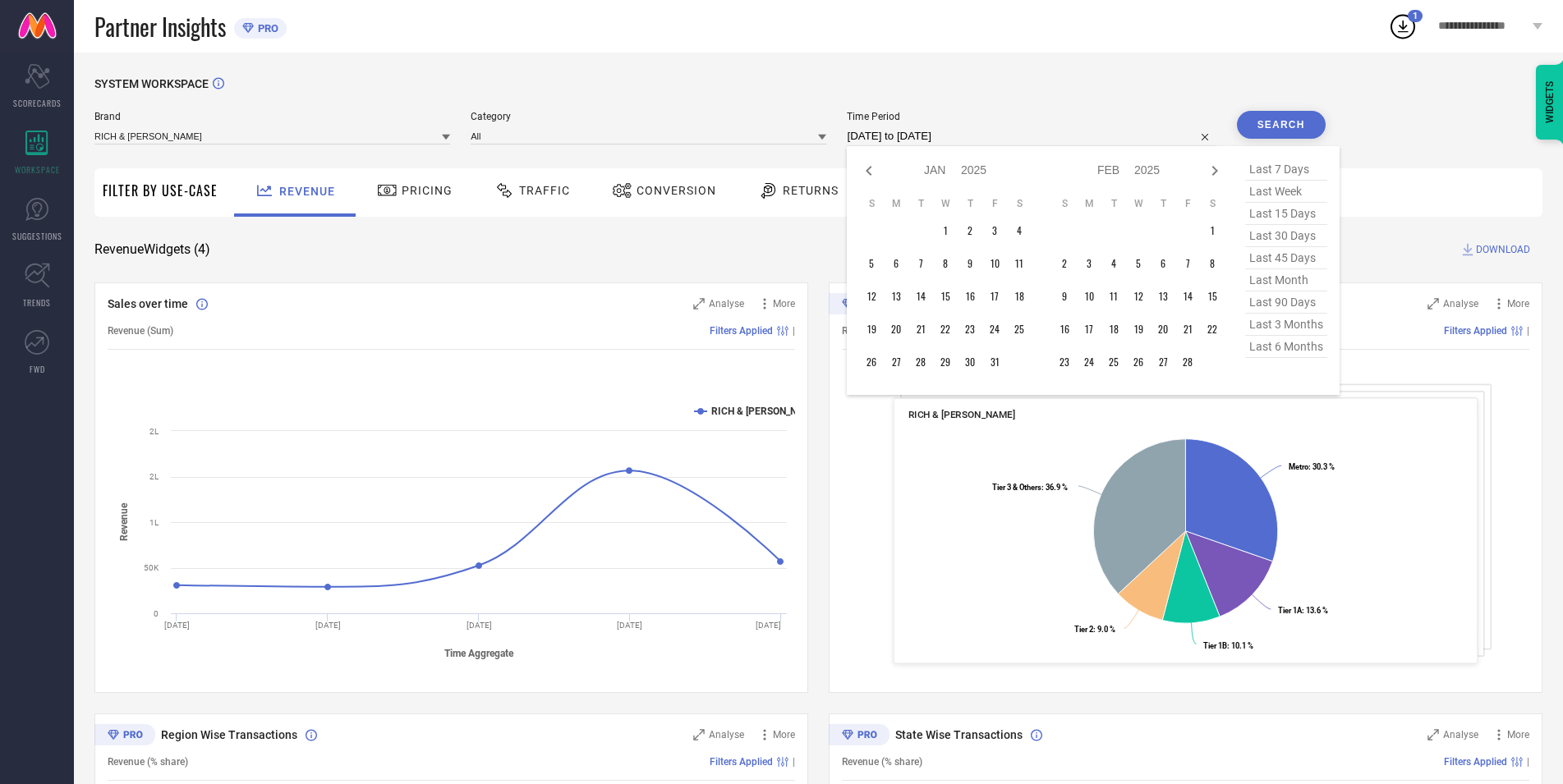
select select "11"
select select "2024"
select select "2025"
click at [876, 174] on icon at bounding box center [869, 171] width 20 height 20
select select "9"
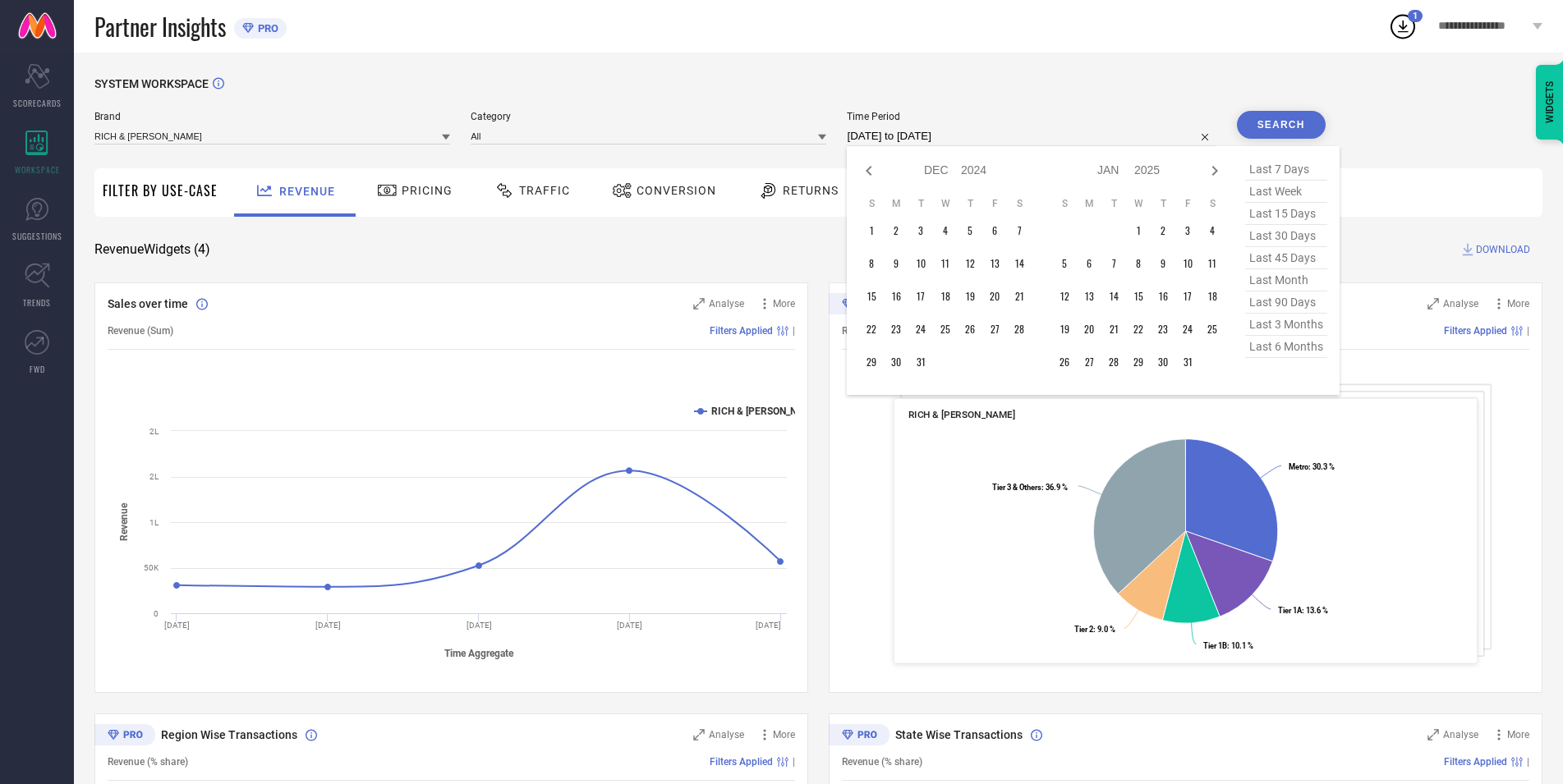
select select "2024"
select select "10"
select select "2024"
click at [876, 174] on icon at bounding box center [869, 171] width 20 height 20
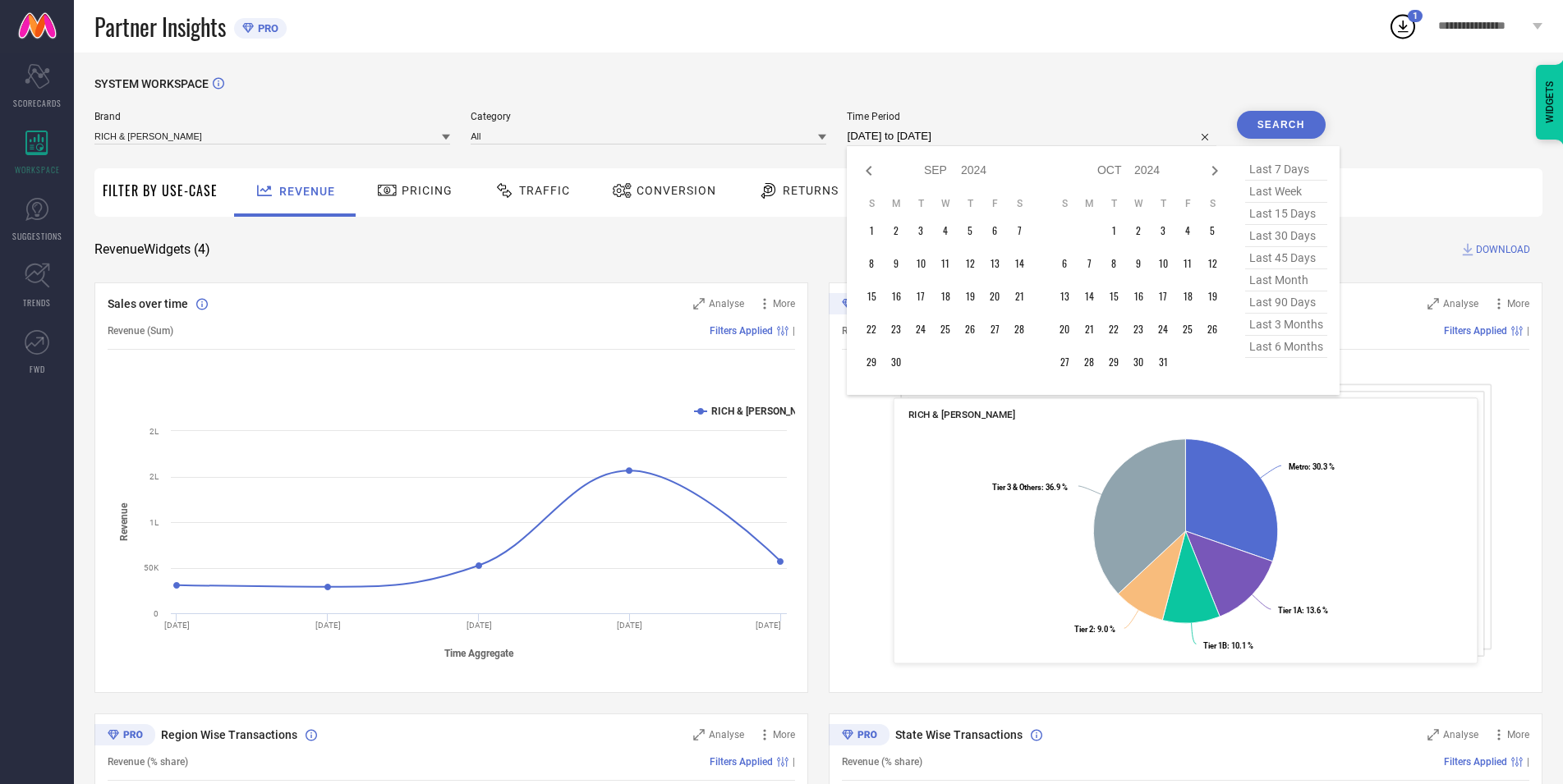
select select "7"
select select "2024"
select select "8"
select select "2024"
click at [876, 174] on icon at bounding box center [869, 171] width 20 height 20
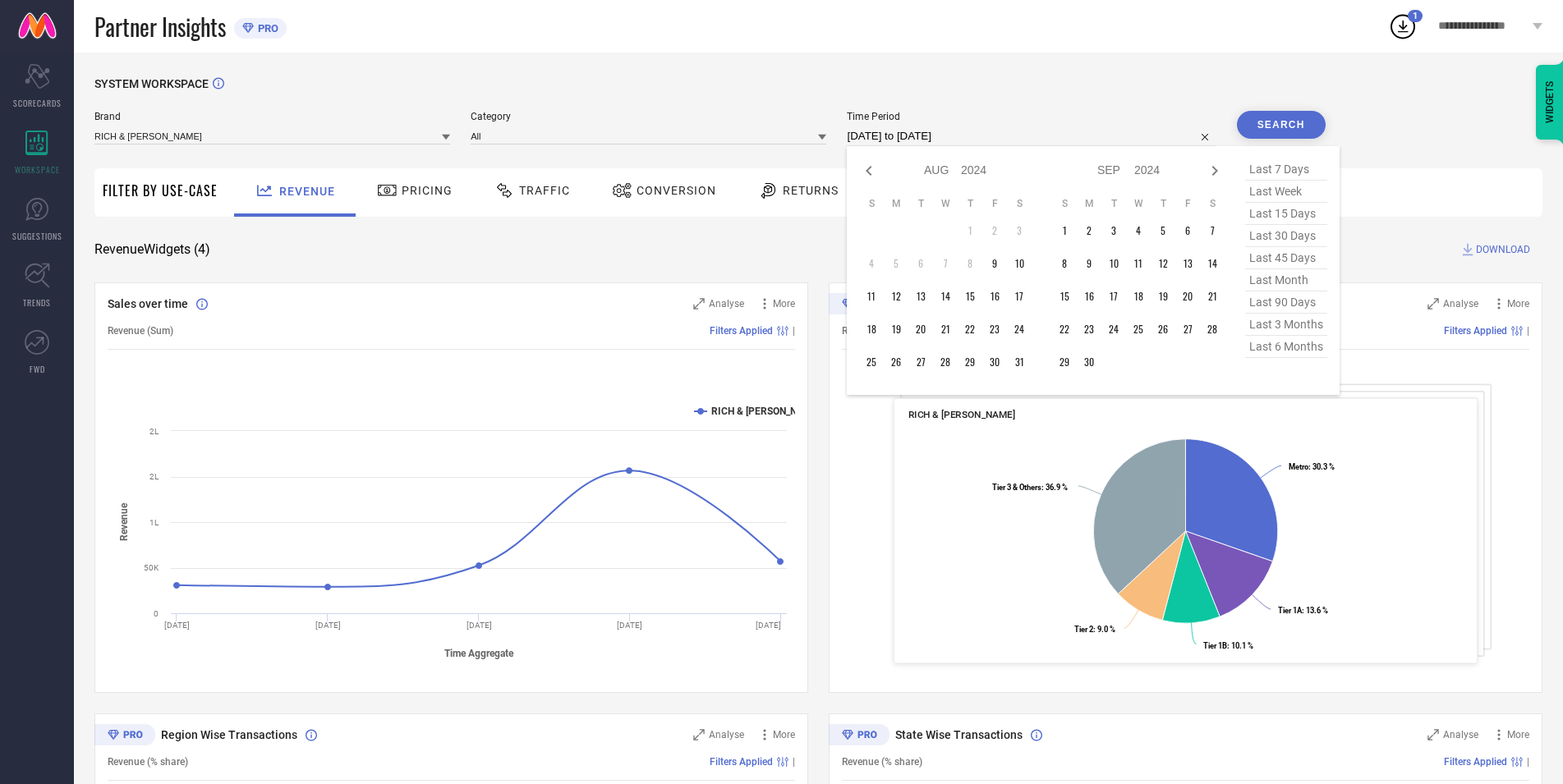
select select "6"
select select "2024"
select select "7"
select select "2024"
click at [876, 174] on icon at bounding box center [869, 171] width 20 height 20
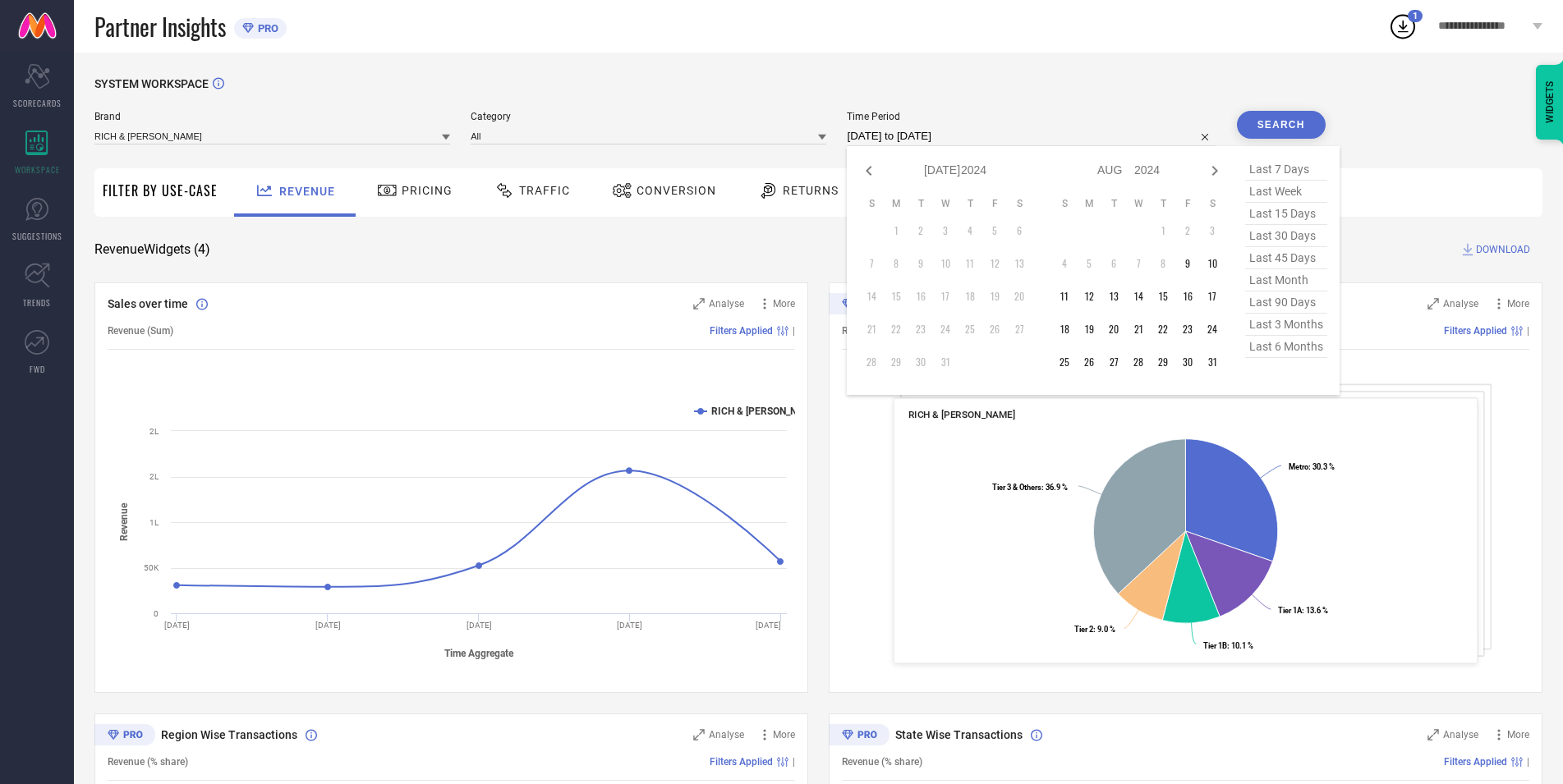
select select "4"
select select "2024"
select select "5"
select select "2024"
click at [876, 174] on icon at bounding box center [869, 171] width 20 height 20
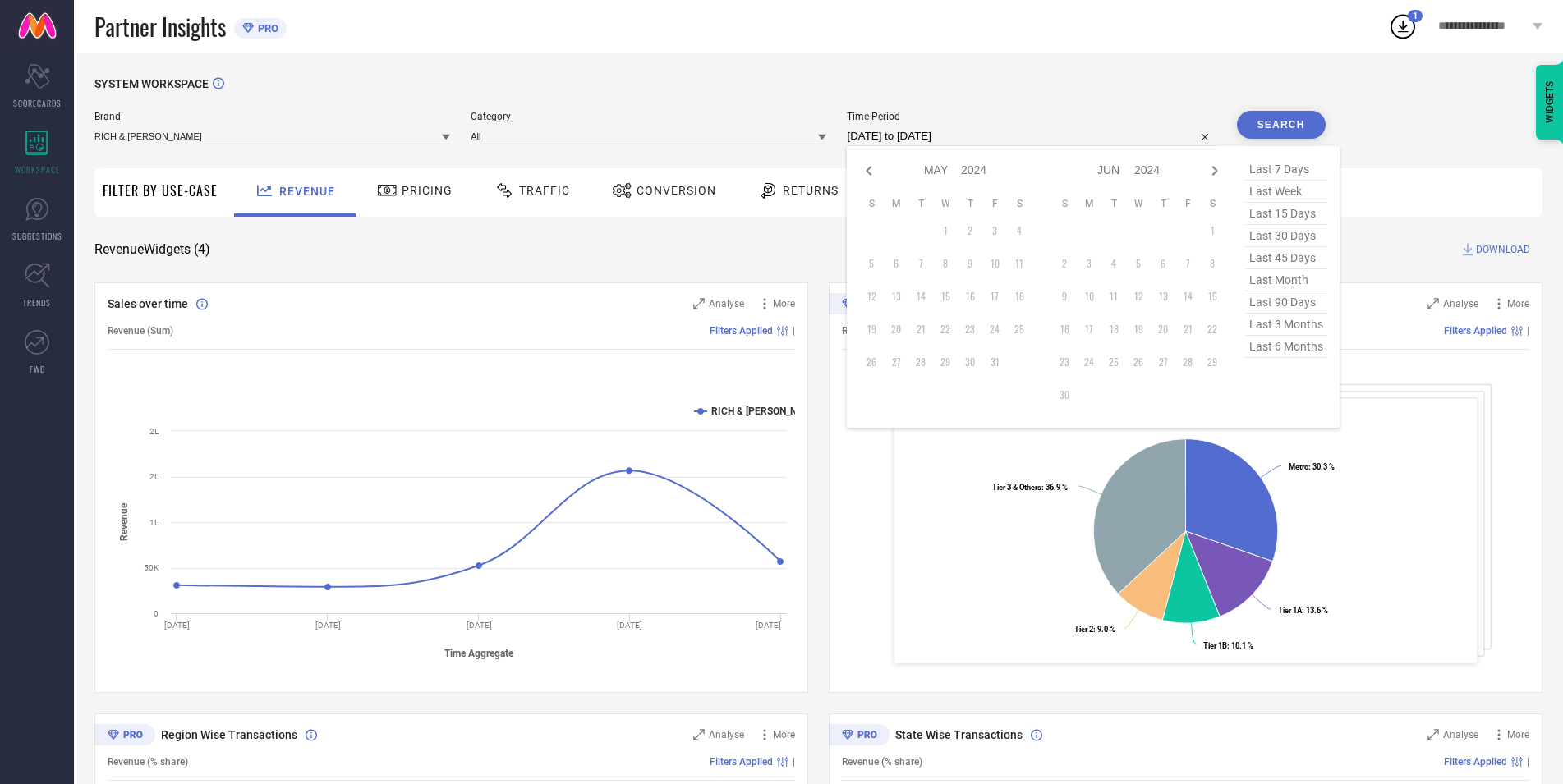
select select "3"
select select "2024"
select select "4"
select select "2024"
click at [1221, 173] on icon at bounding box center [1214, 171] width 20 height 20
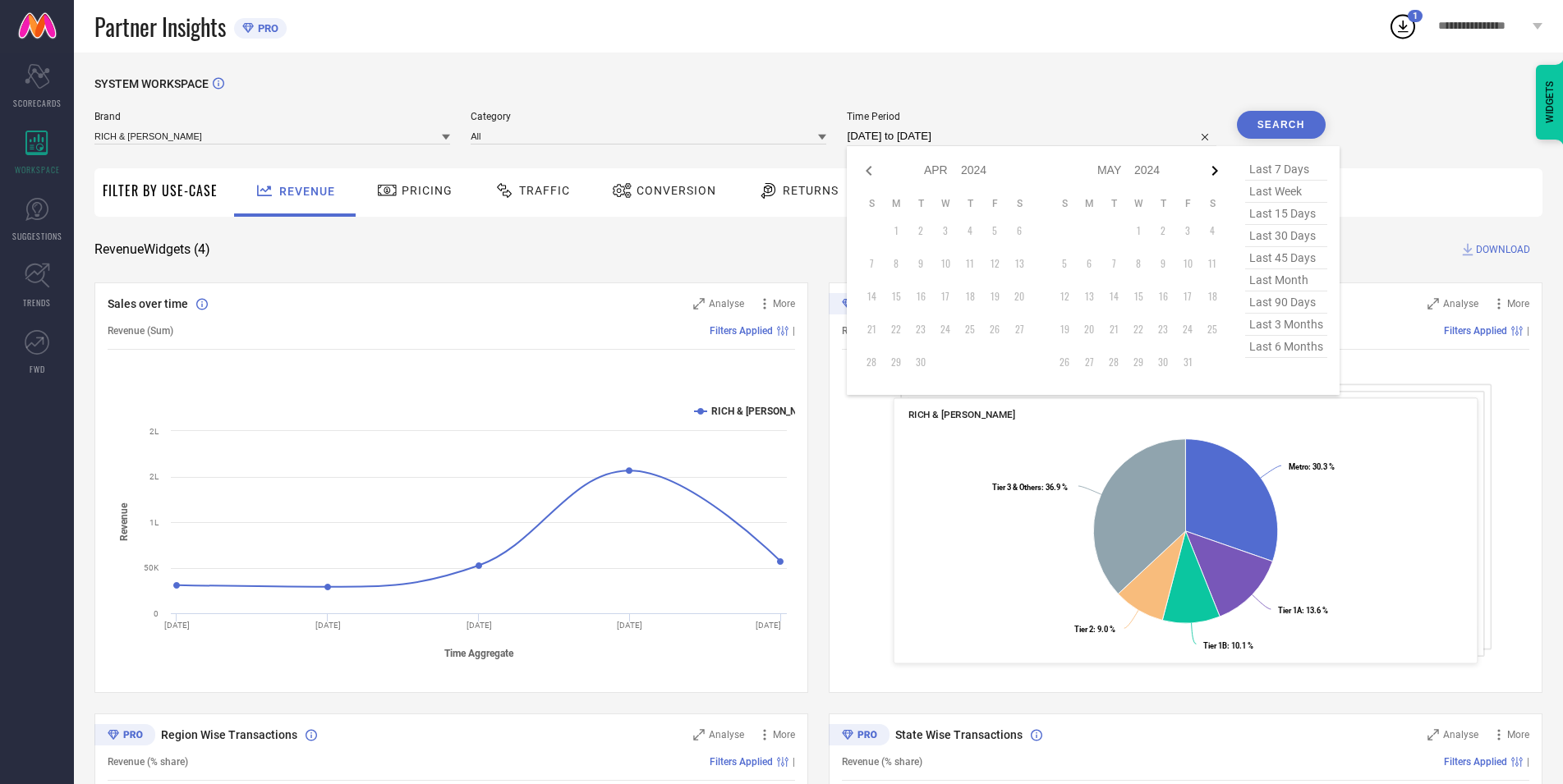
select select "4"
select select "2024"
select select "5"
select select "2024"
click at [1220, 173] on icon at bounding box center [1214, 171] width 20 height 20
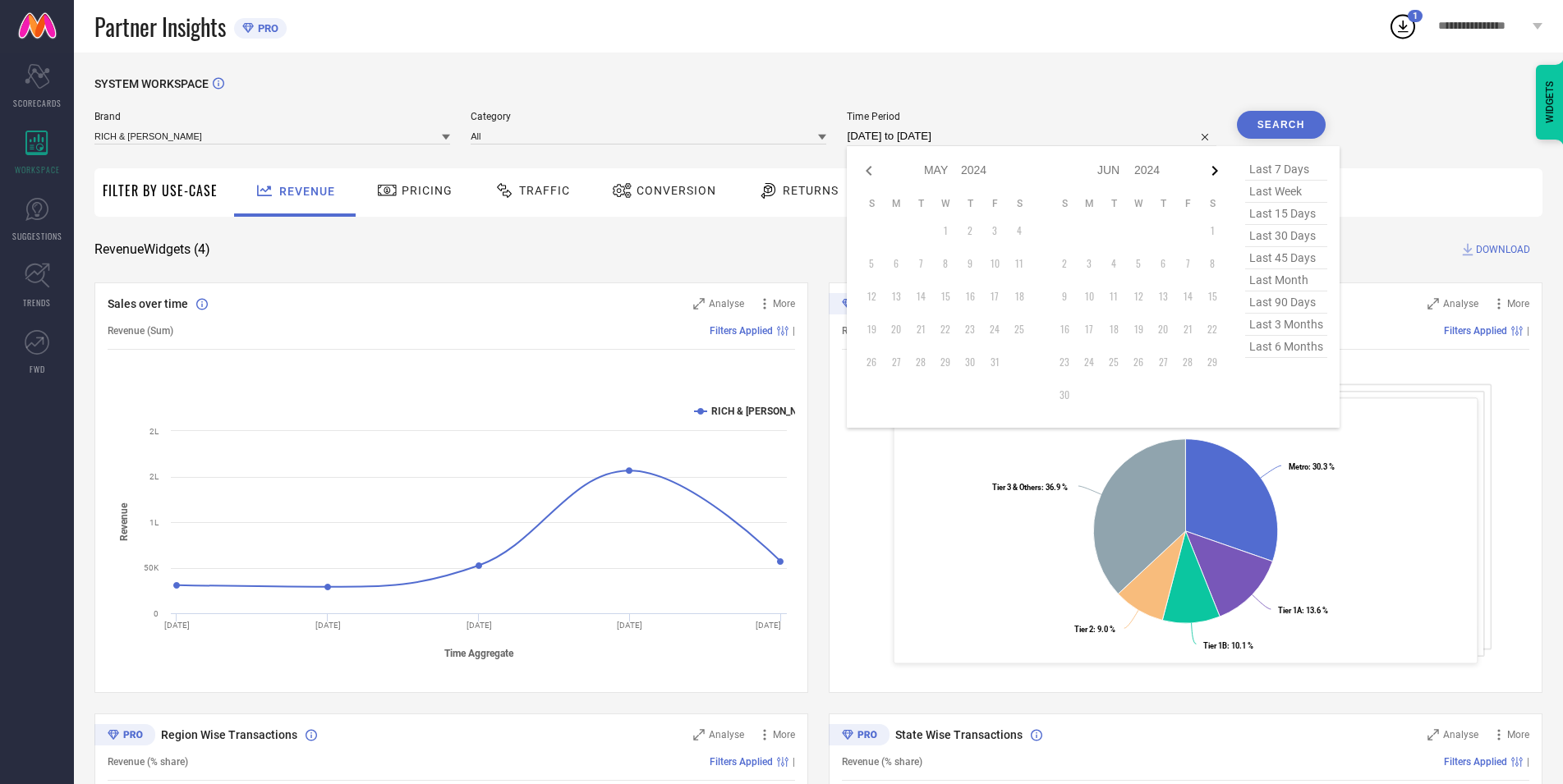
select select "5"
select select "2024"
select select "6"
select select "2024"
click at [1213, 174] on icon at bounding box center [1214, 171] width 20 height 20
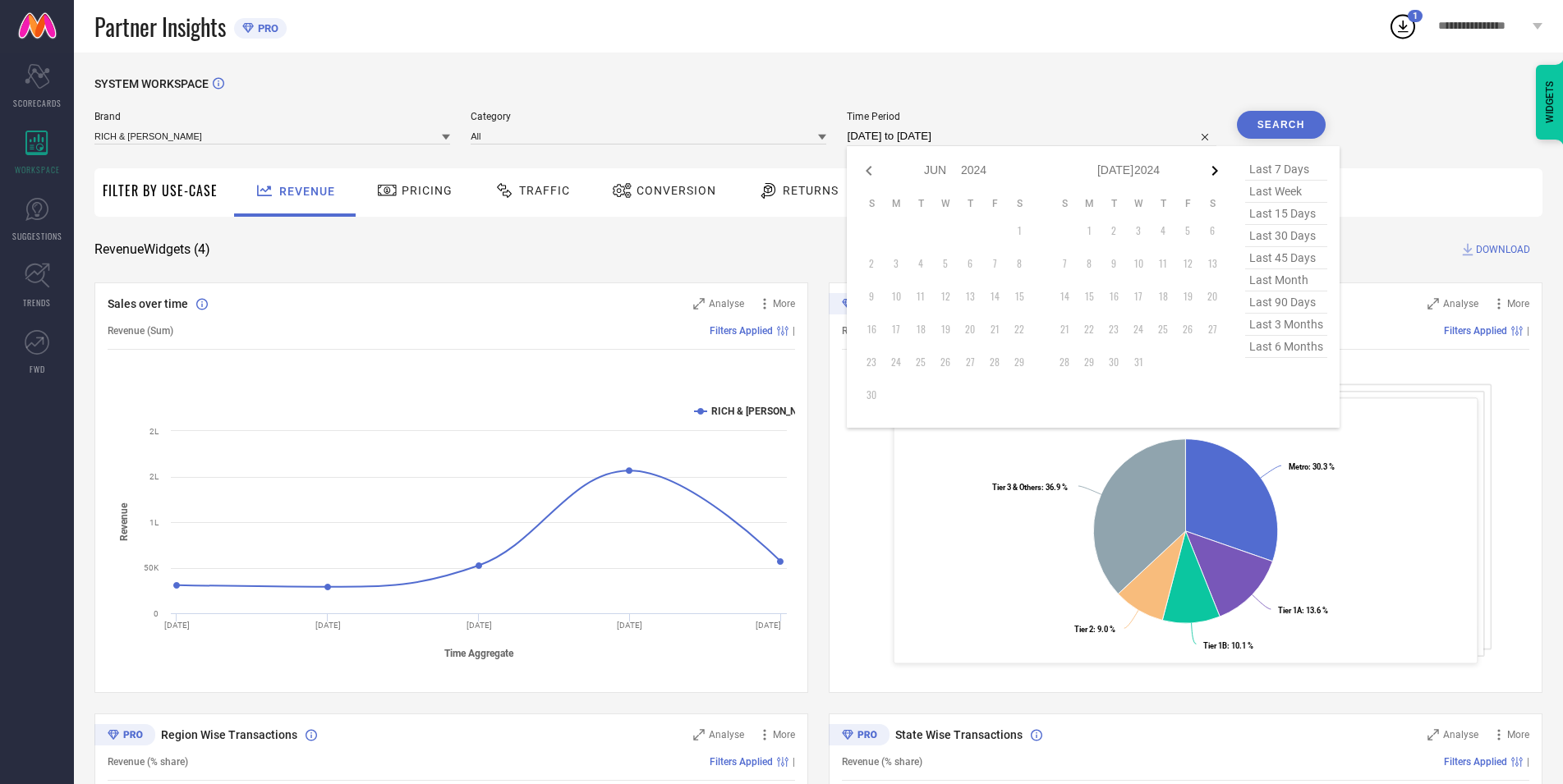
select select "6"
select select "2024"
select select "7"
select select "2024"
type input "After [DATE]"
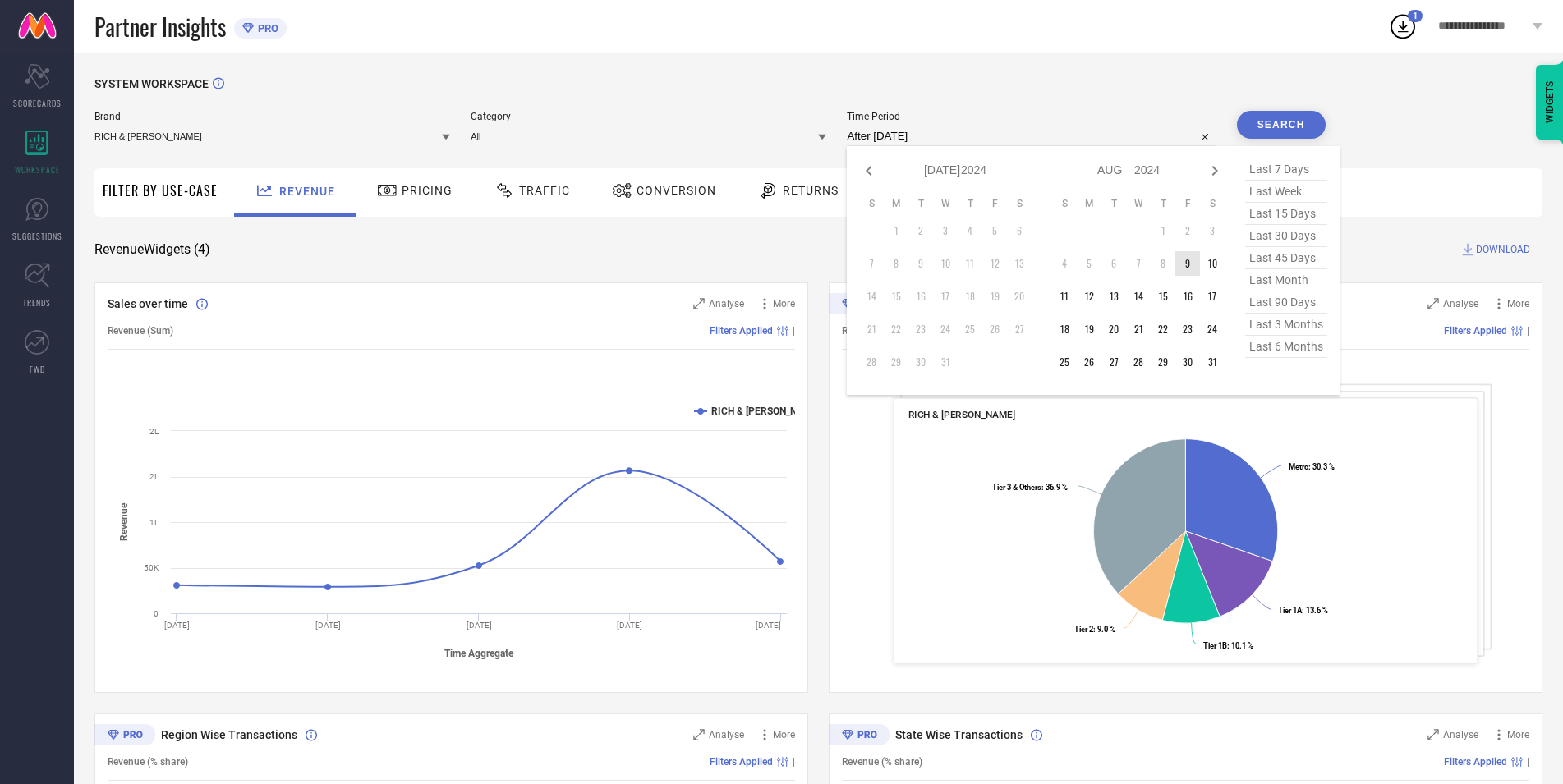
click at [1194, 265] on td "9" at bounding box center [1187, 264] width 24 height 24
click at [1211, 173] on icon at bounding box center [1214, 171] width 20 height 20
select select "7"
select select "2024"
select select "8"
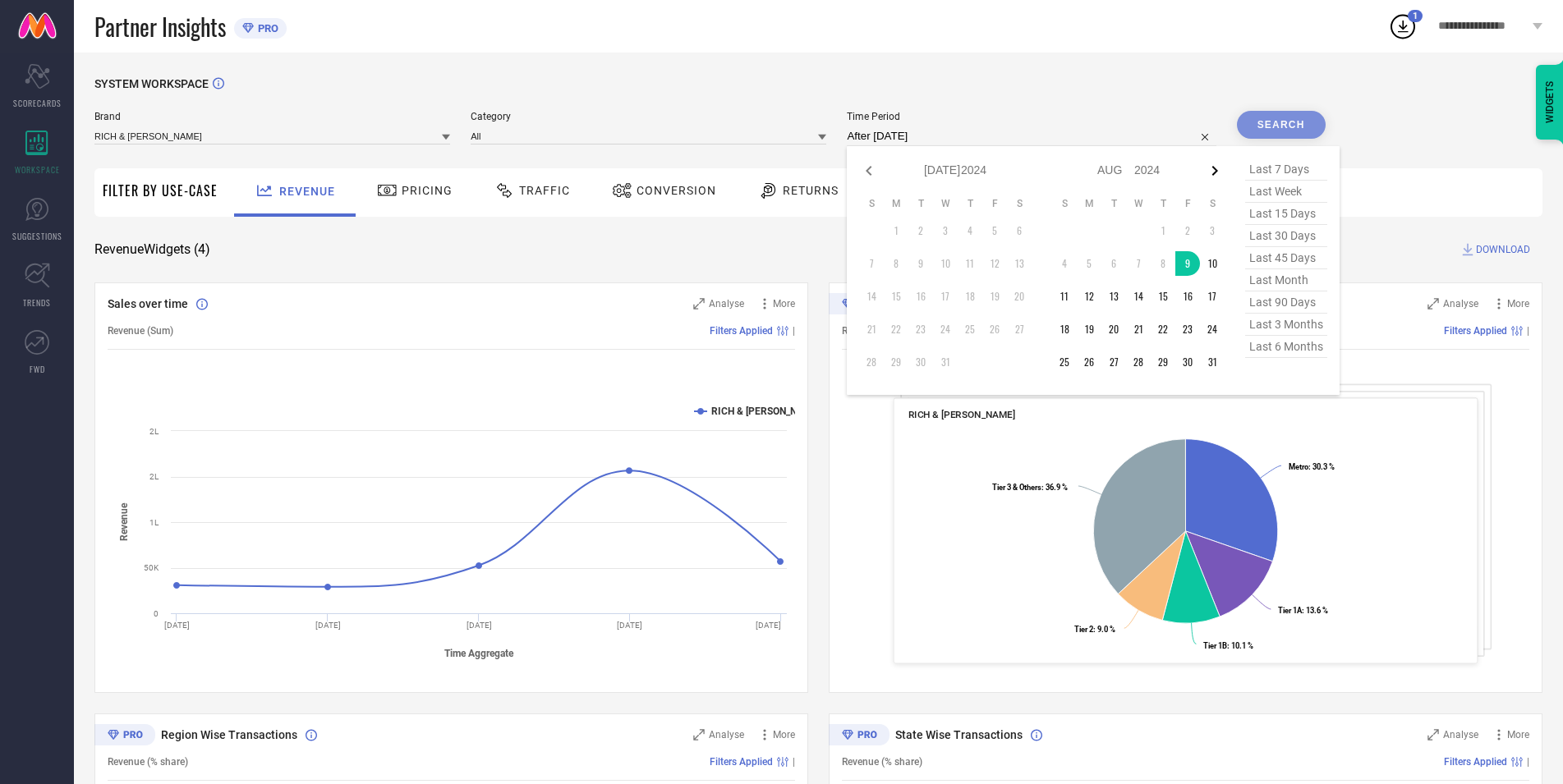
select select "2024"
click at [1211, 173] on icon at bounding box center [1214, 171] width 20 height 20
select select "8"
select select "2024"
select select "9"
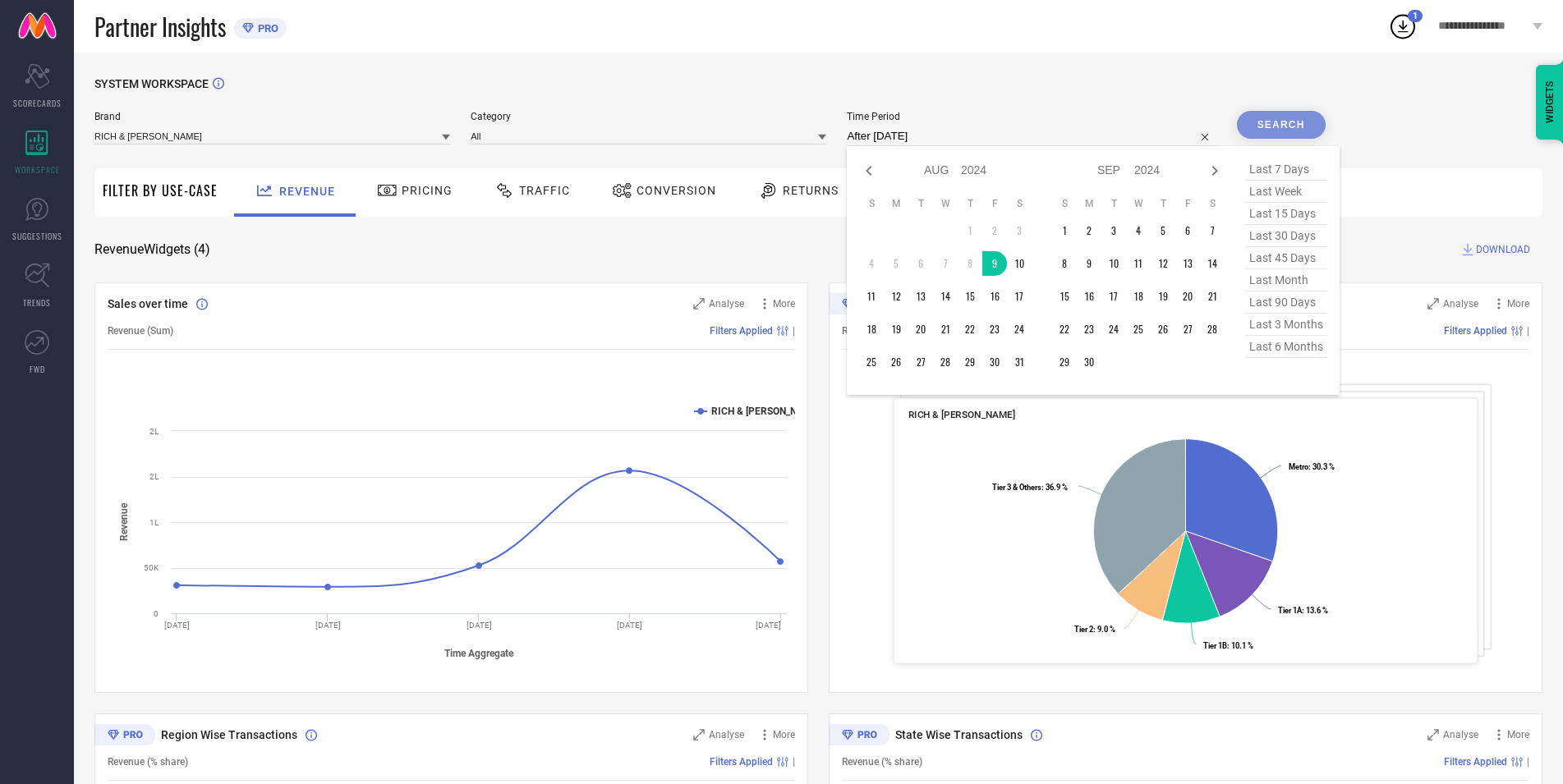
select select "2024"
click at [1211, 173] on icon at bounding box center [1214, 171] width 20 height 20
select select "10"
select select "2024"
select select "11"
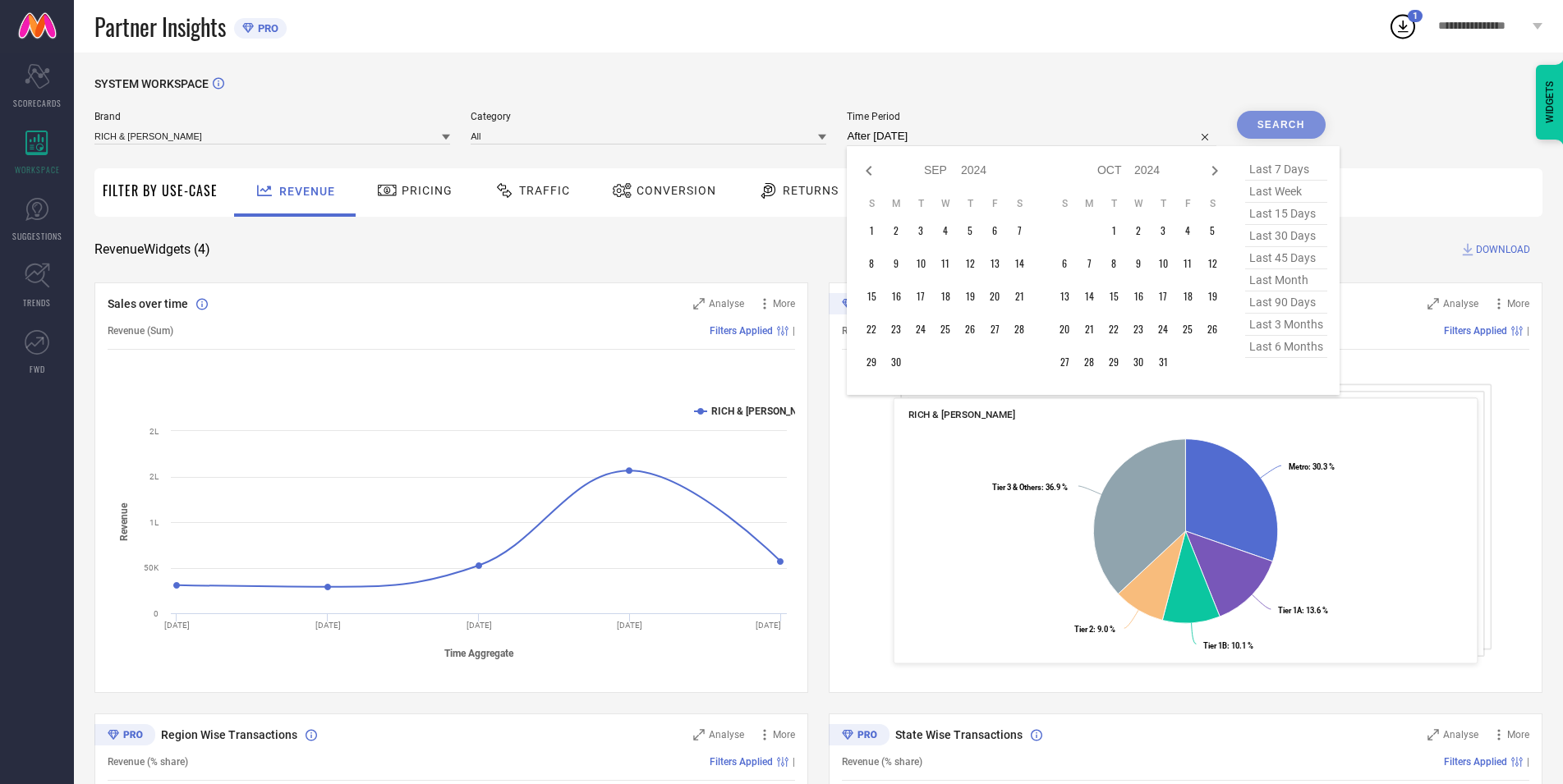
select select "2024"
click at [1211, 173] on icon at bounding box center [1214, 171] width 20 height 20
select select "2025"
select select "1"
select select "2025"
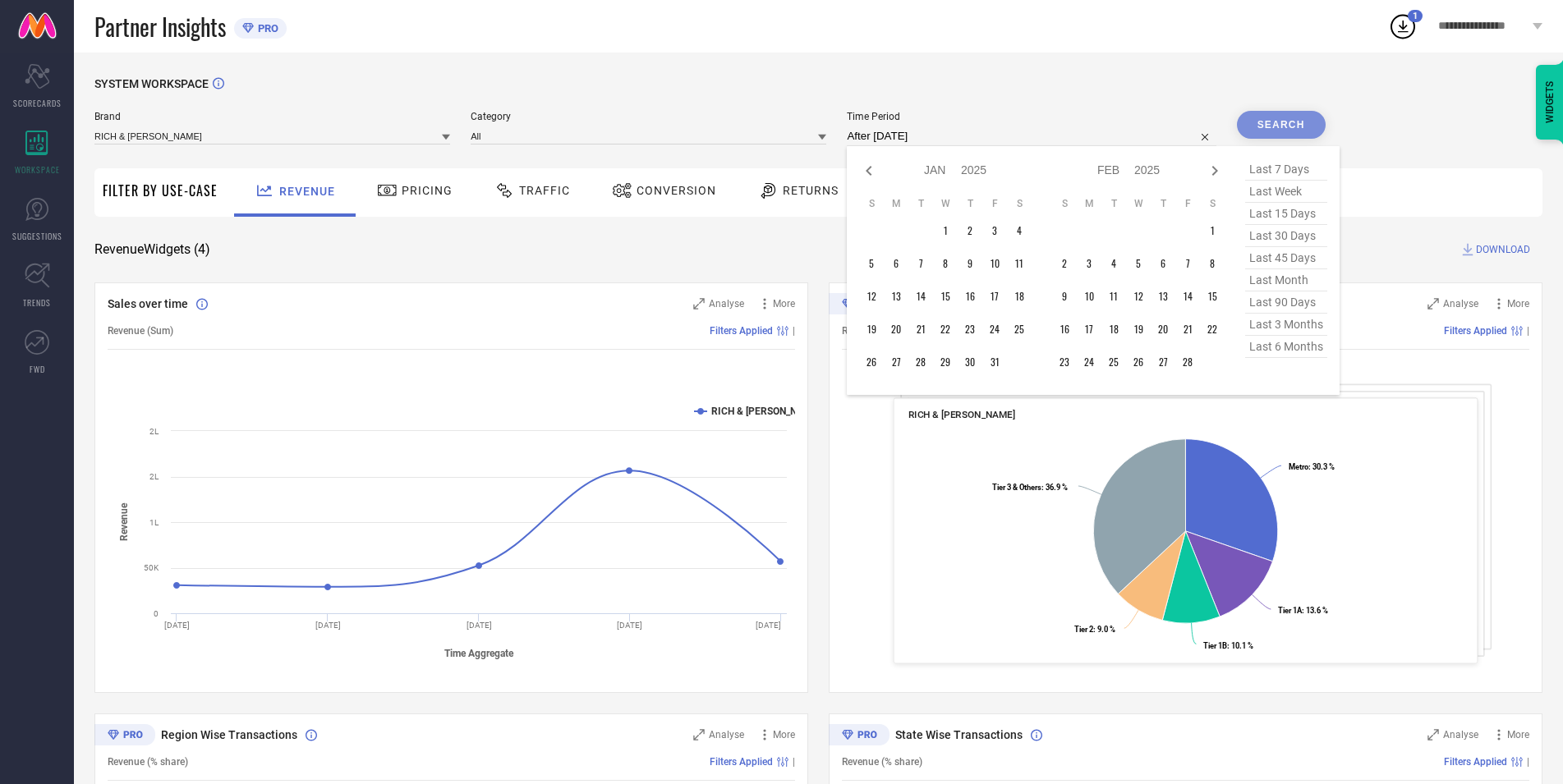
click at [1211, 173] on icon at bounding box center [1214, 171] width 20 height 20
select select "1"
select select "2025"
select select "2"
select select "2025"
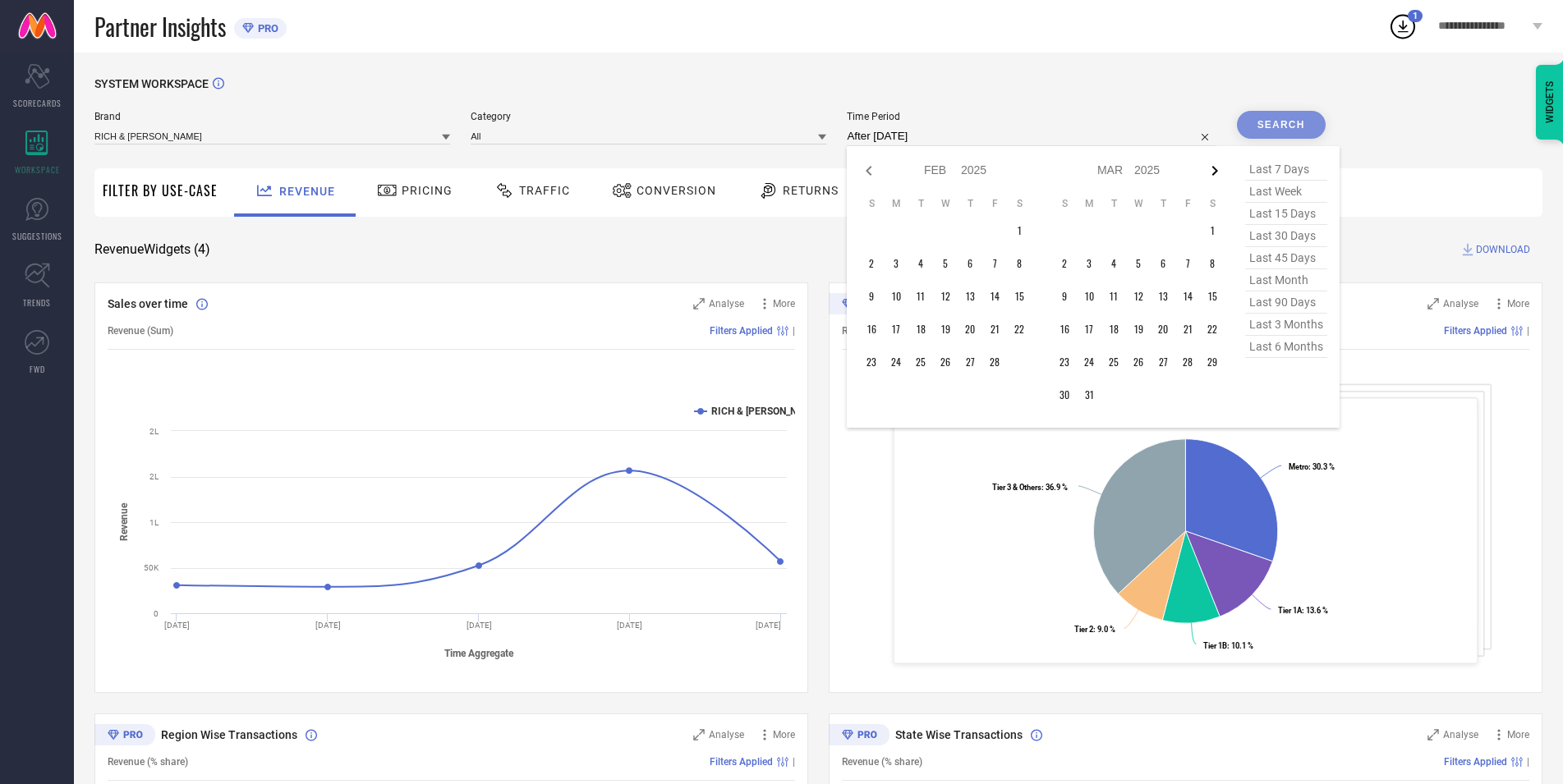
click at [1222, 173] on icon at bounding box center [1214, 171] width 20 height 20
select select "2"
select select "2025"
select select "3"
select select "2025"
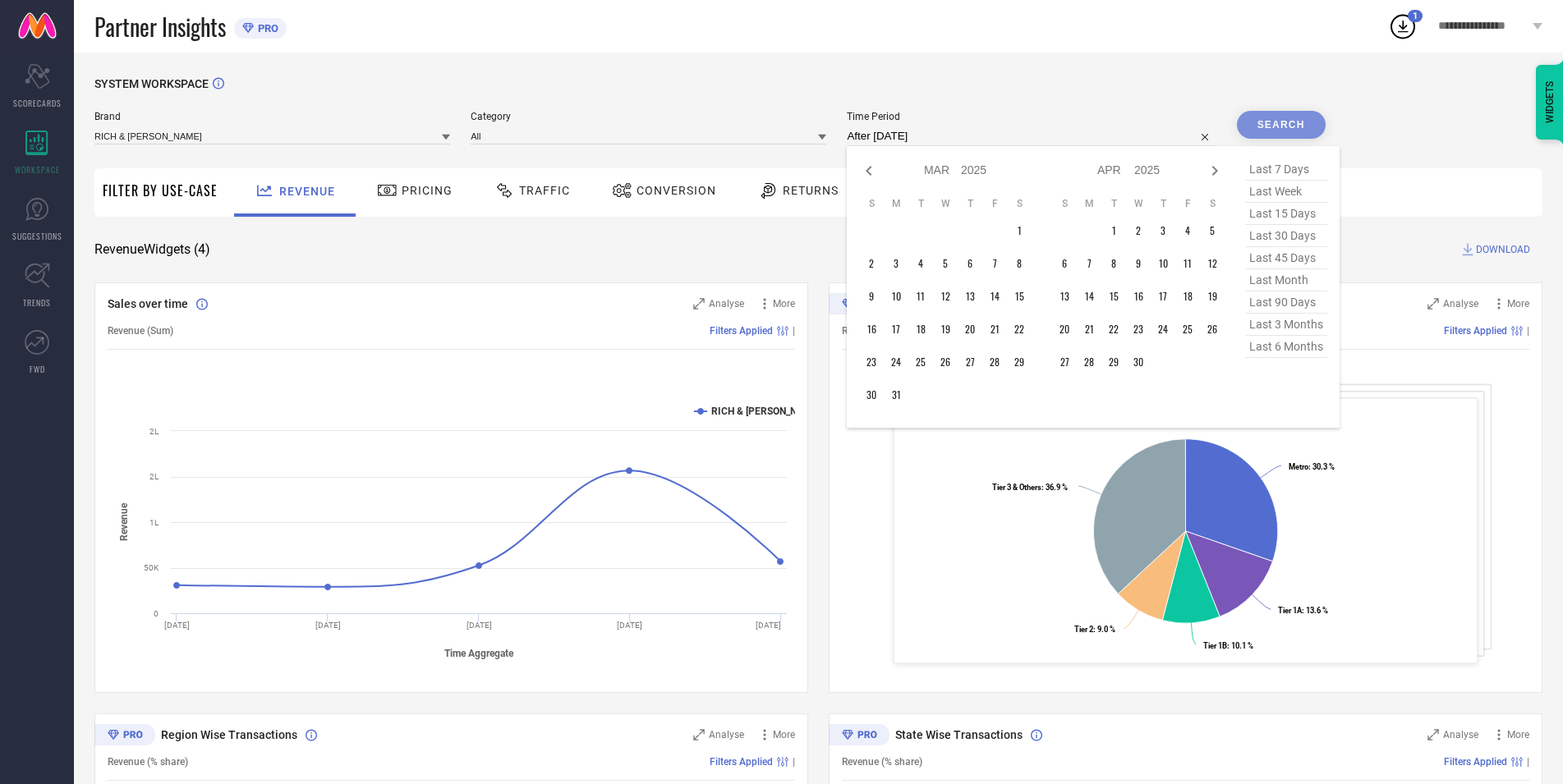
click at [1218, 173] on icon at bounding box center [1215, 170] width 6 height 10
select select "3"
select select "2025"
select select "4"
select select "2025"
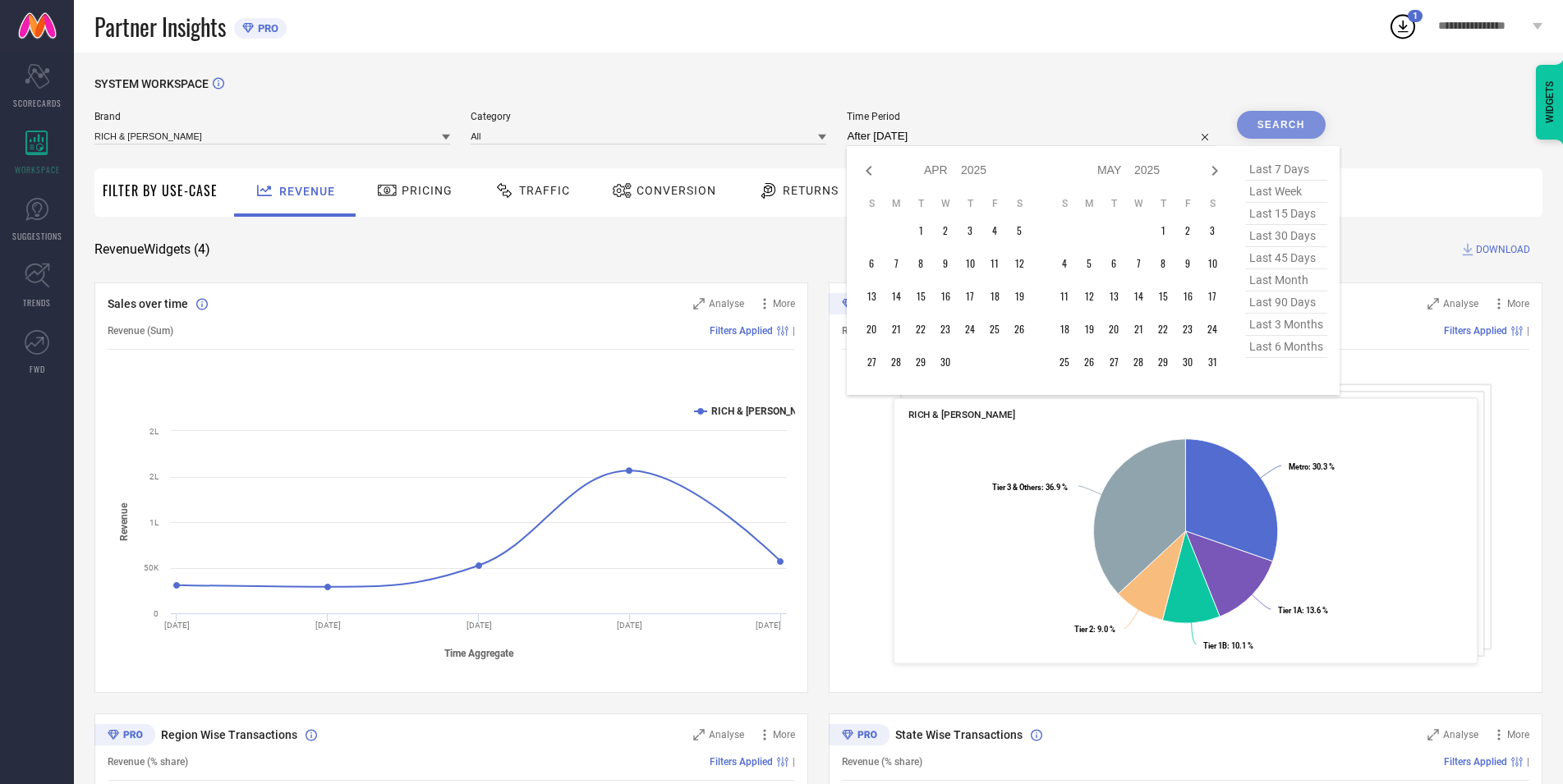
click at [1218, 173] on icon at bounding box center [1215, 170] width 6 height 10
select select "5"
select select "2025"
select select "6"
select select "2025"
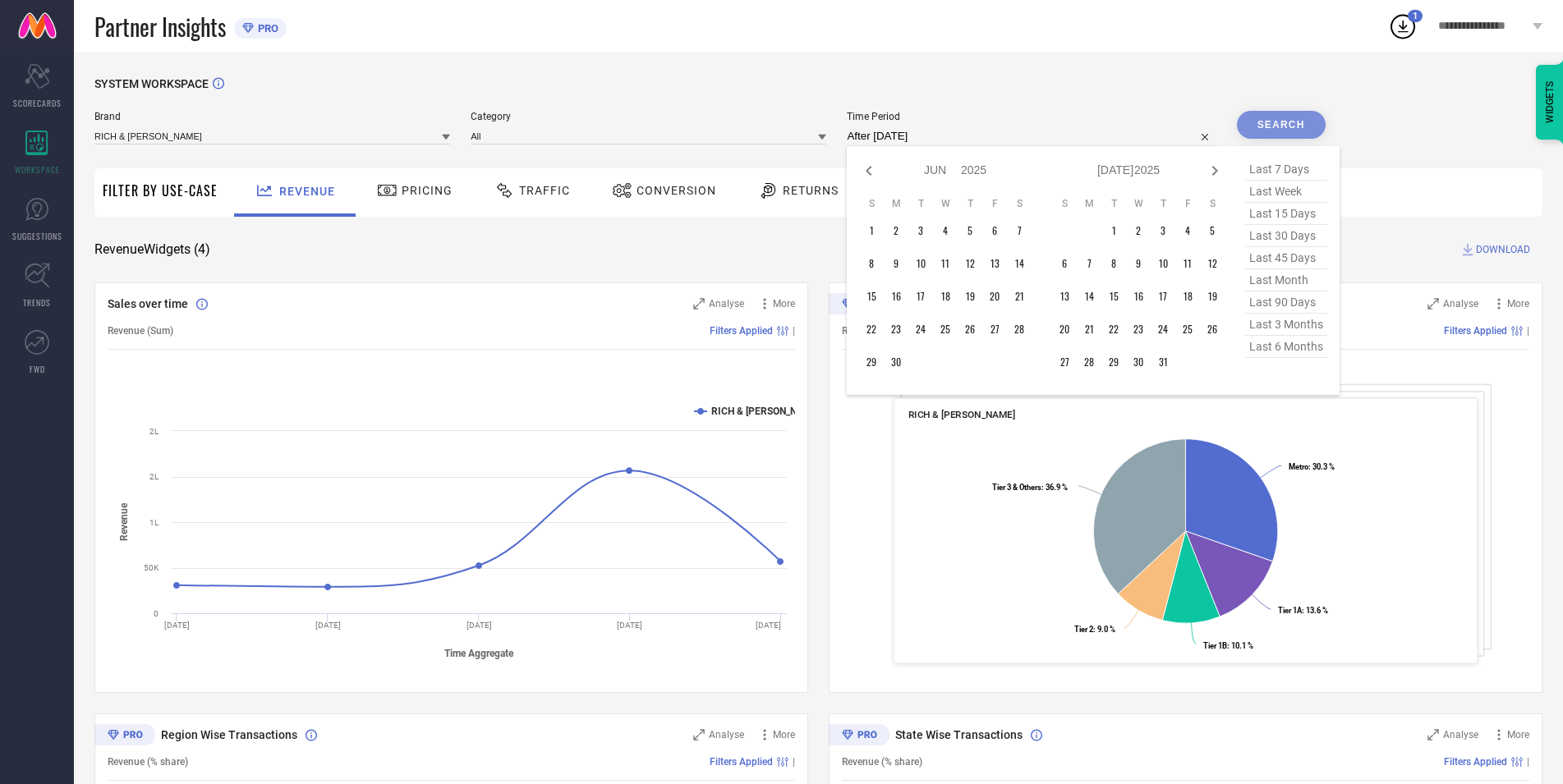
click at [1218, 173] on icon at bounding box center [1215, 170] width 6 height 10
select select "6"
select select "2025"
select select "7"
select select "2025"
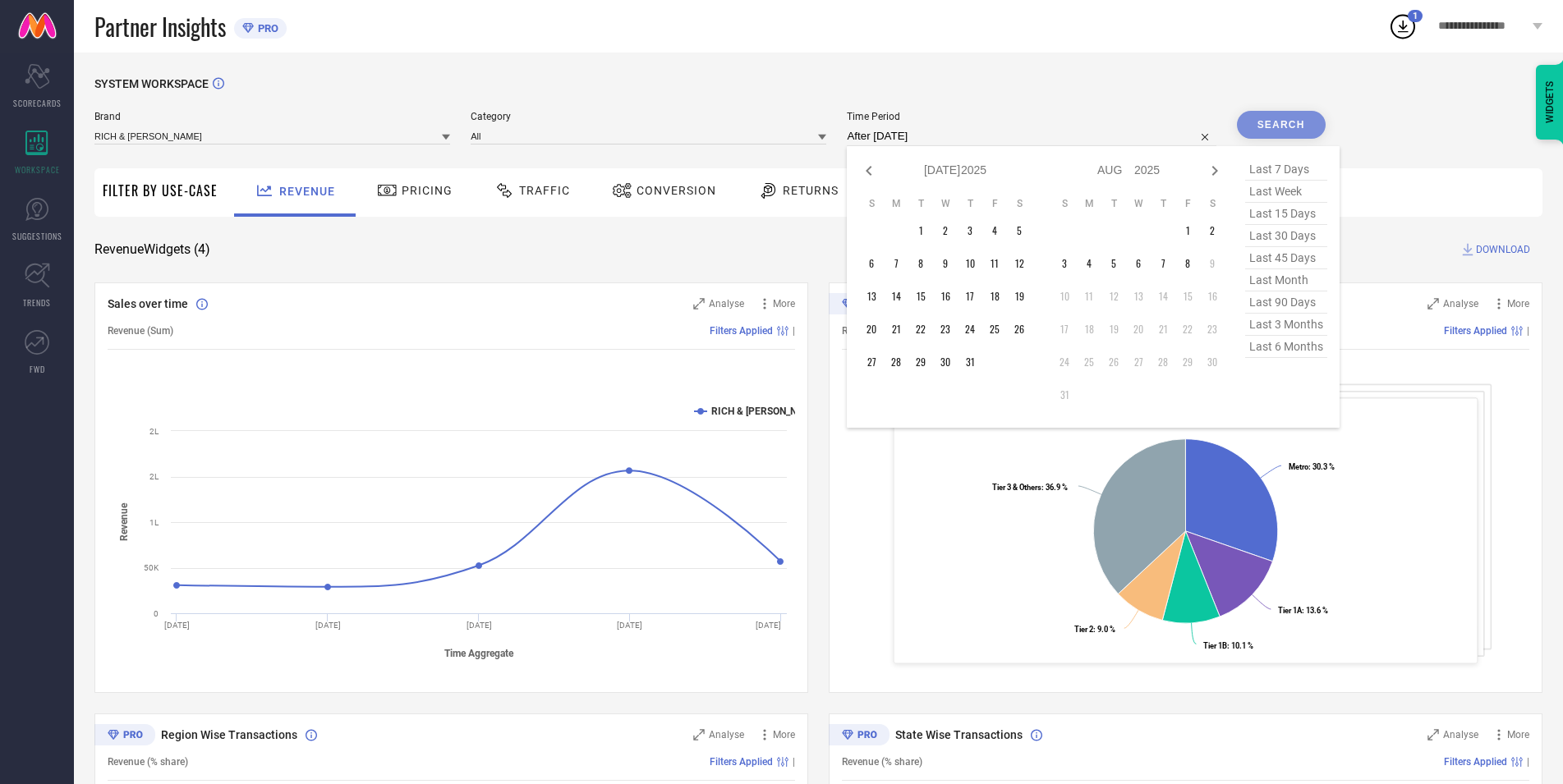
click at [1218, 173] on icon at bounding box center [1215, 170] width 6 height 10
select select "7"
select select "2025"
select select "8"
select select "2025"
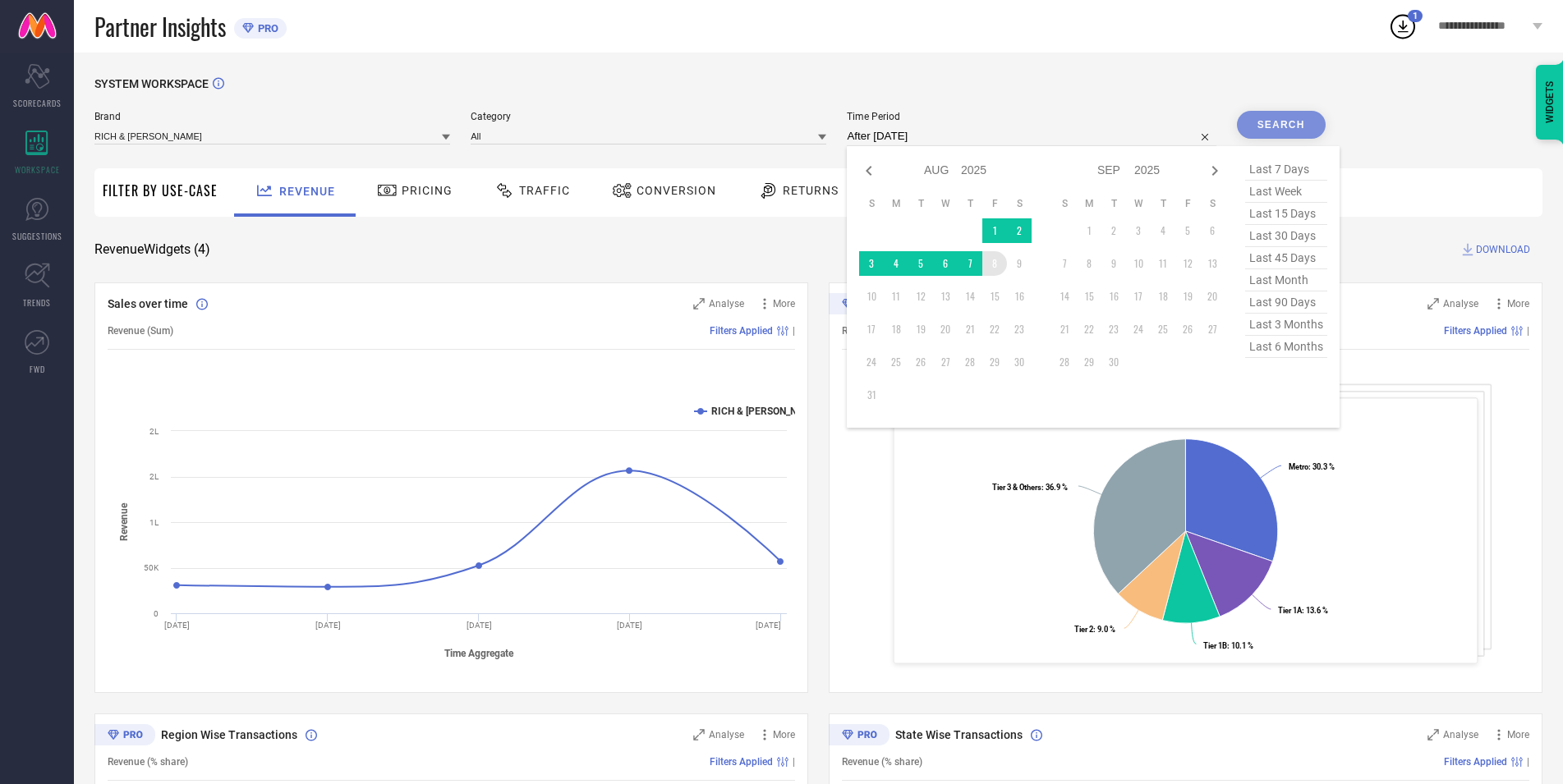
type input "[DATE] to [DATE]"
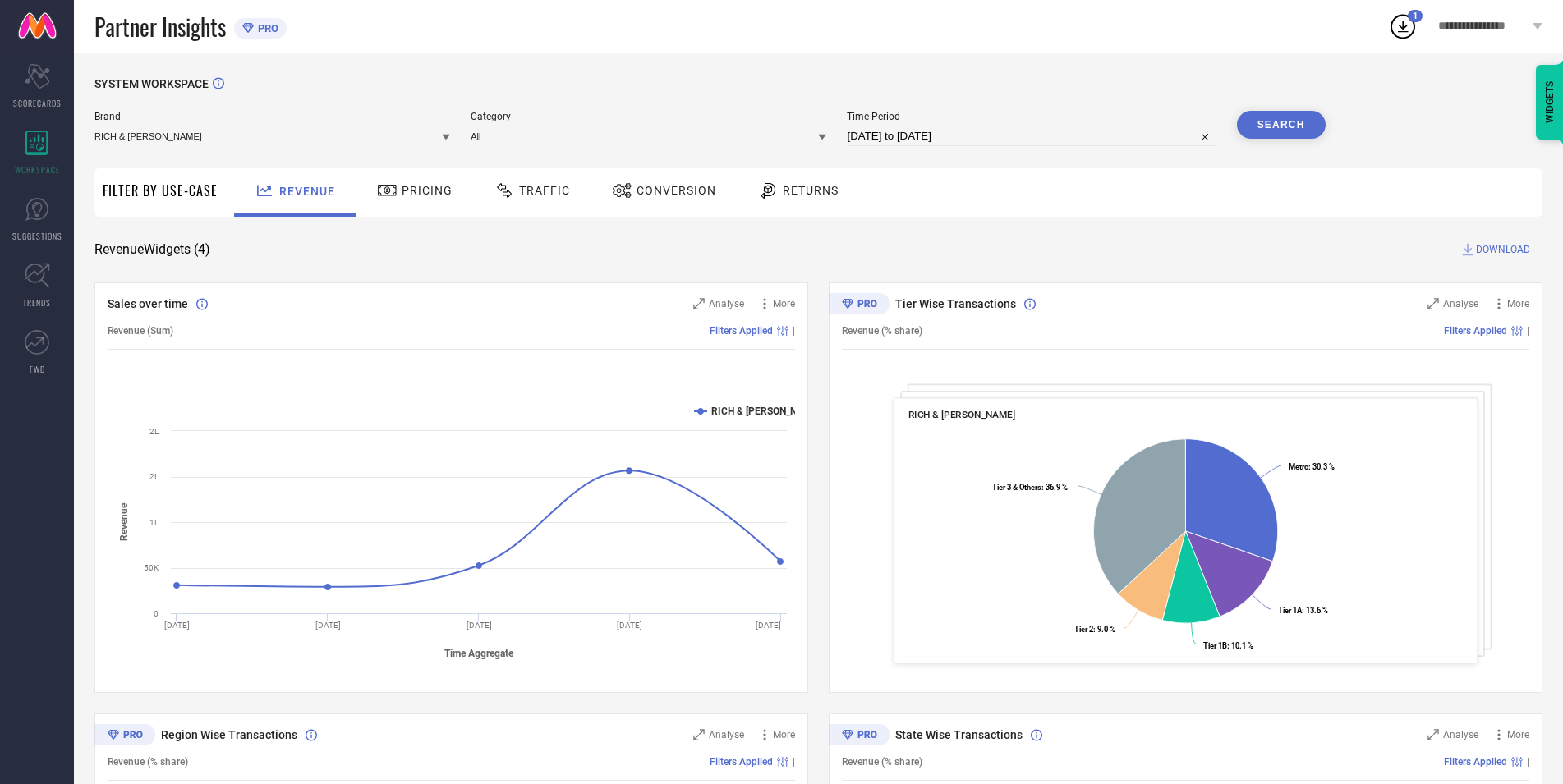
click at [1287, 129] on button "Search" at bounding box center [1281, 125] width 88 height 28
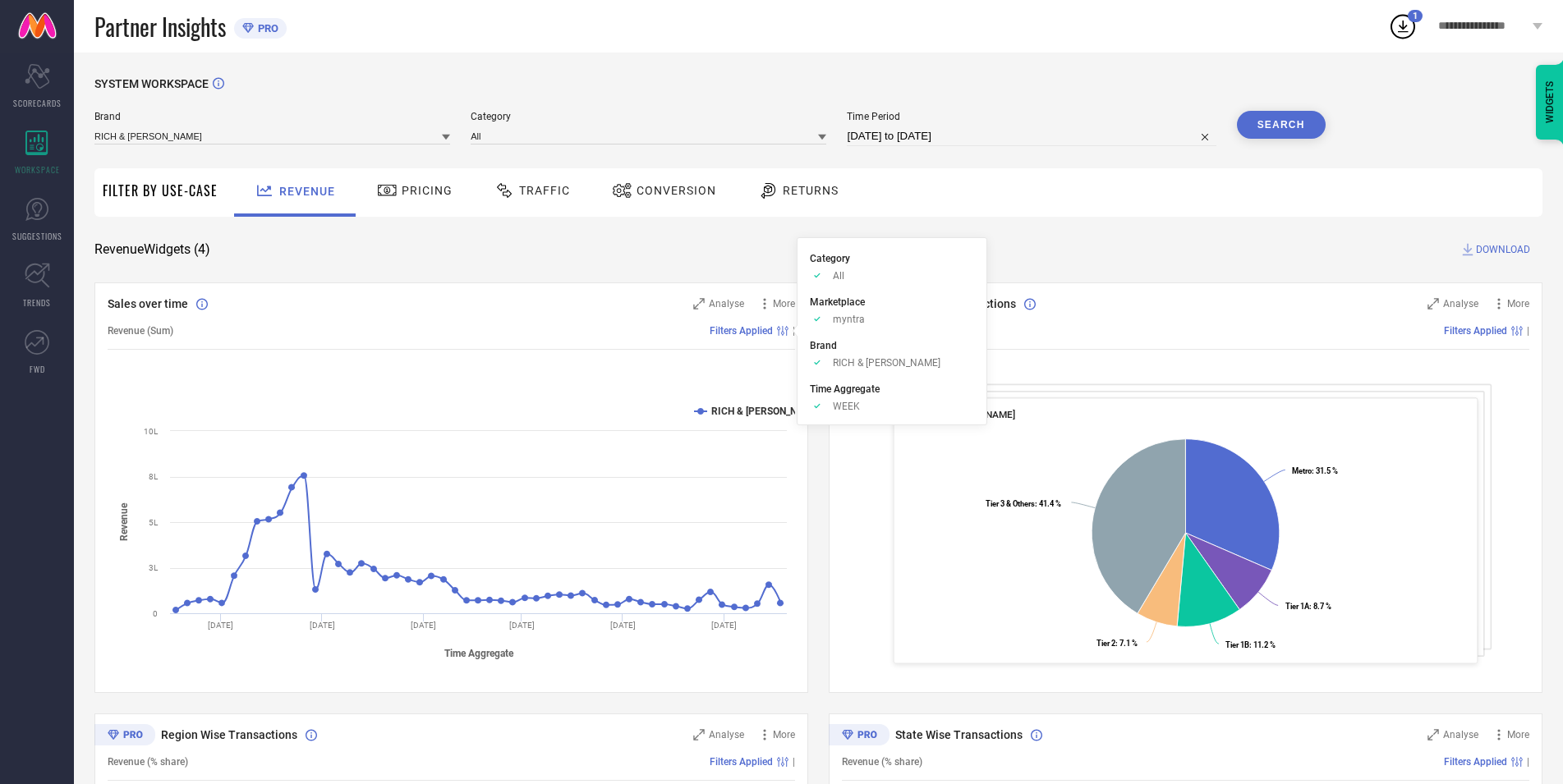
click at [752, 332] on span "Filters Applied" at bounding box center [741, 330] width 63 height 11
click at [836, 345] on li "Brand Approve /Deselected RICH & ROMAN" at bounding box center [892, 353] width 164 height 31
click at [833, 274] on div "Approve /Deselected All" at bounding box center [892, 276] width 164 height 12
click at [558, 190] on span "Traffic" at bounding box center [545, 190] width 51 height 13
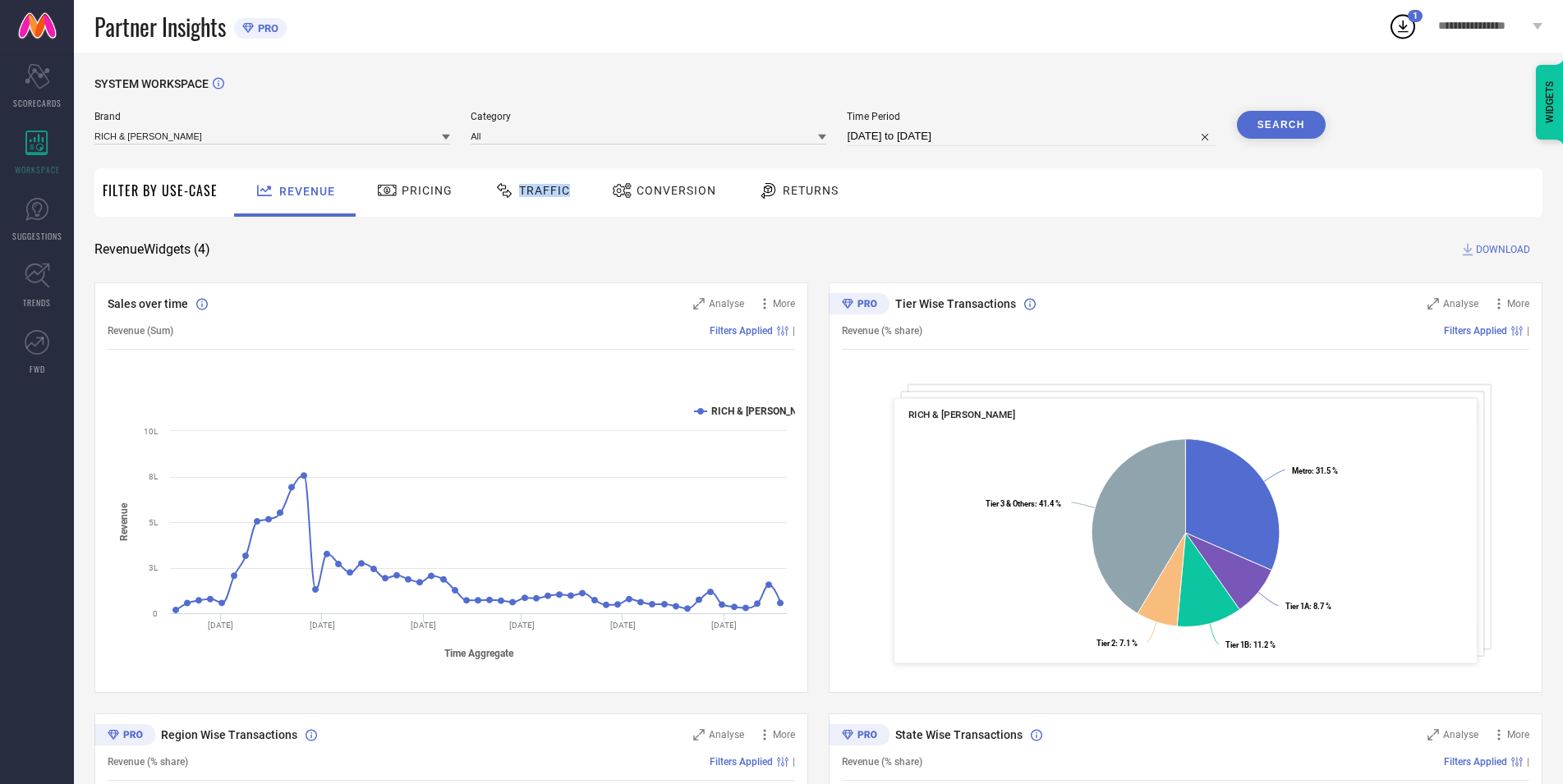
click at [558, 190] on span "Traffic" at bounding box center [545, 190] width 51 height 13
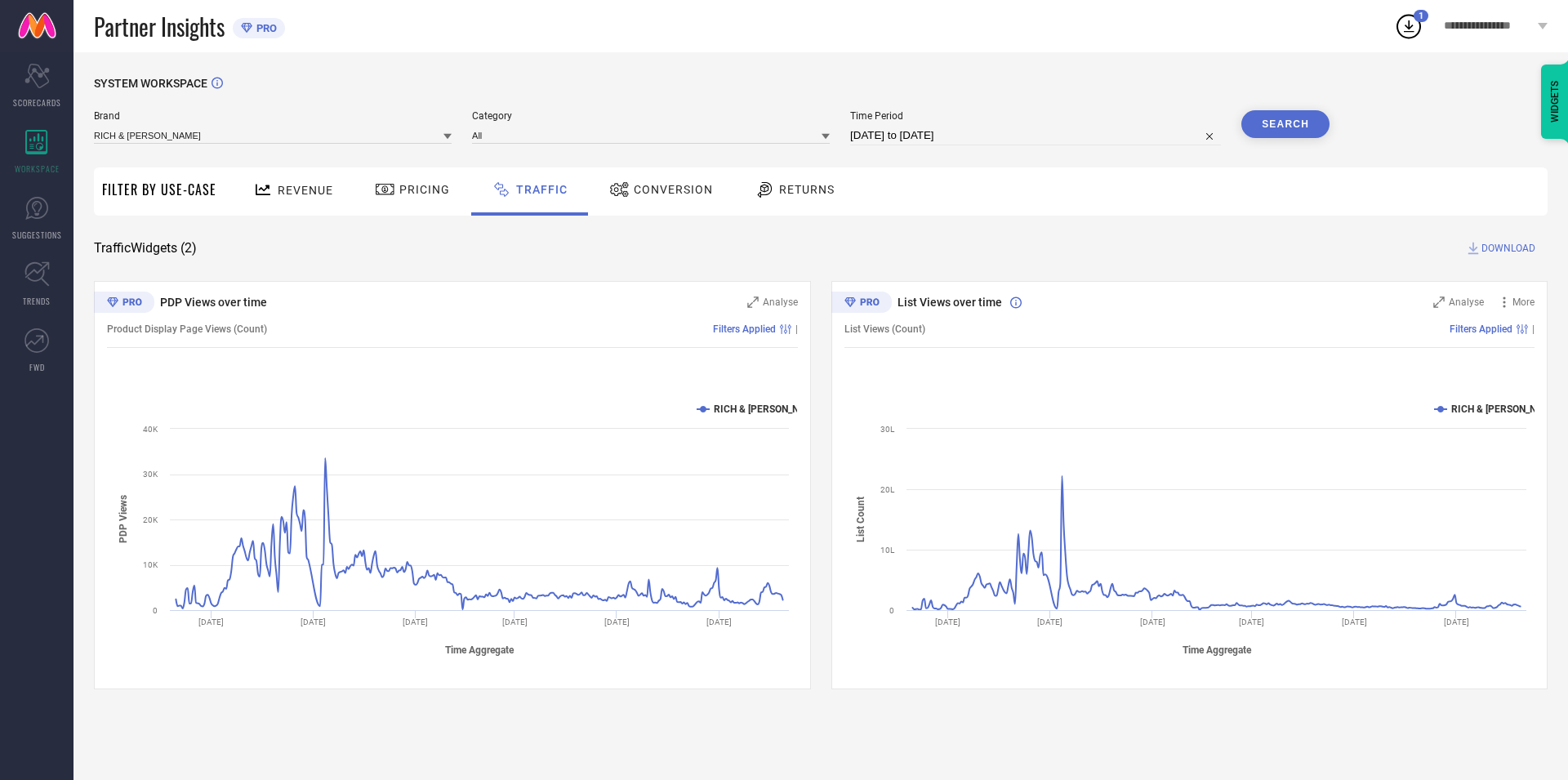
click at [668, 186] on span "Conversion" at bounding box center [674, 189] width 79 height 13
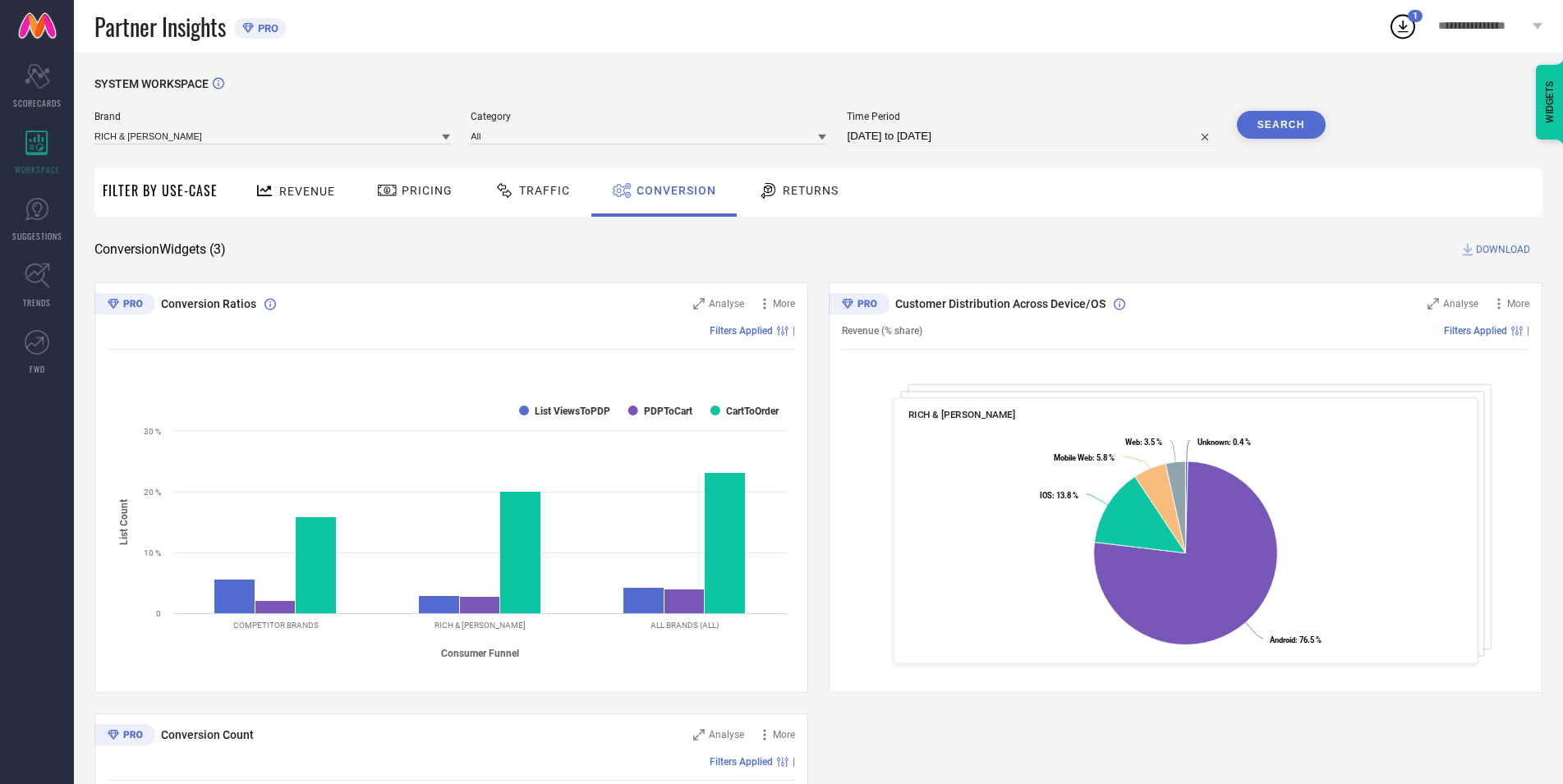
click at [325, 203] on div "Revenue" at bounding box center [295, 191] width 88 height 29
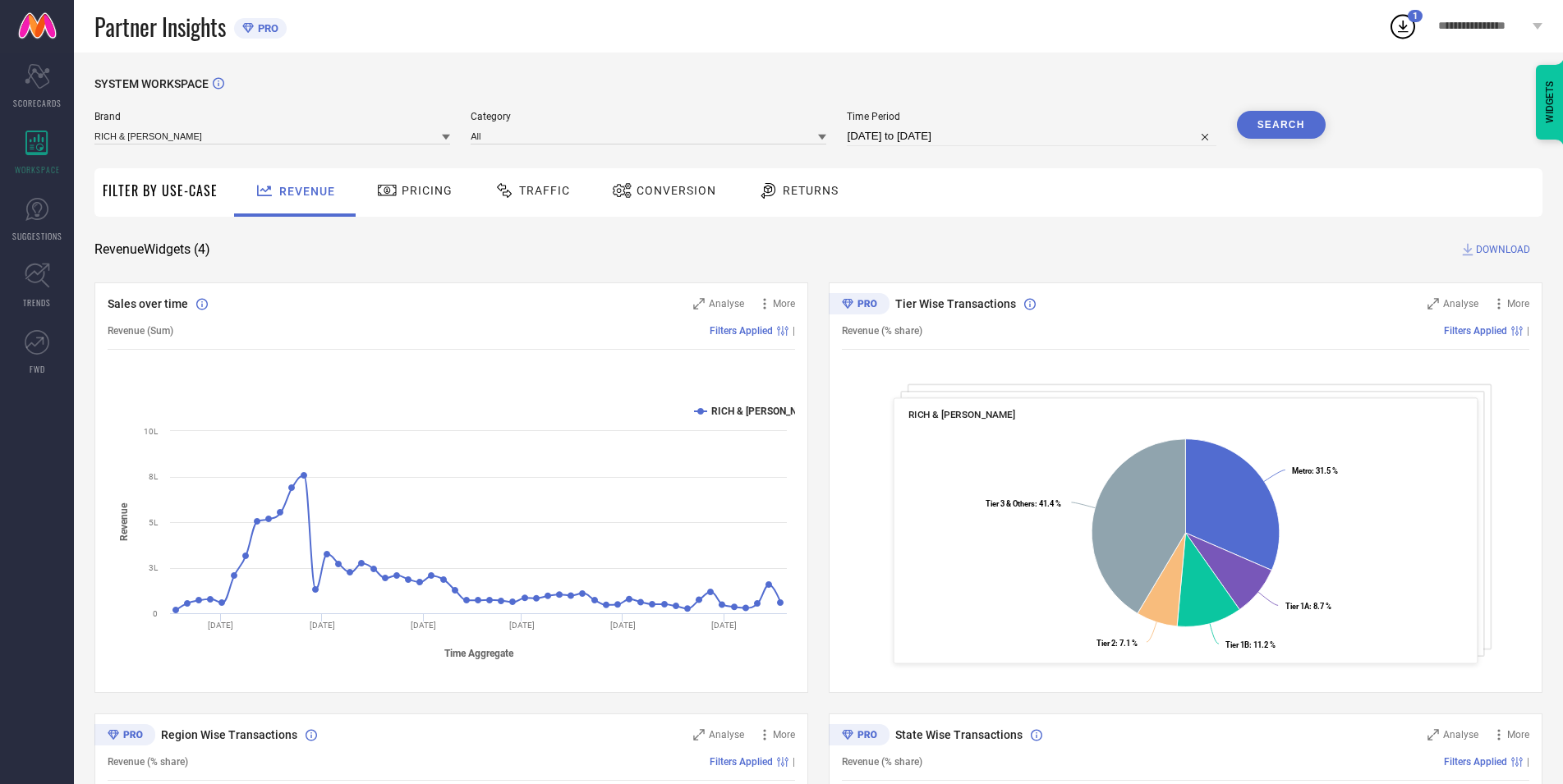
drag, startPoint x: 758, startPoint y: 350, endPoint x: 921, endPoint y: 278, distance: 178.2
click at [921, 278] on div "SYSTEM WORKSPACE Brand RICH & ROMAN Category All Time Period [DATE] to [DATE] S…" at bounding box center [819, 600] width 1449 height 1047
